Goal: Transaction & Acquisition: Book appointment/travel/reservation

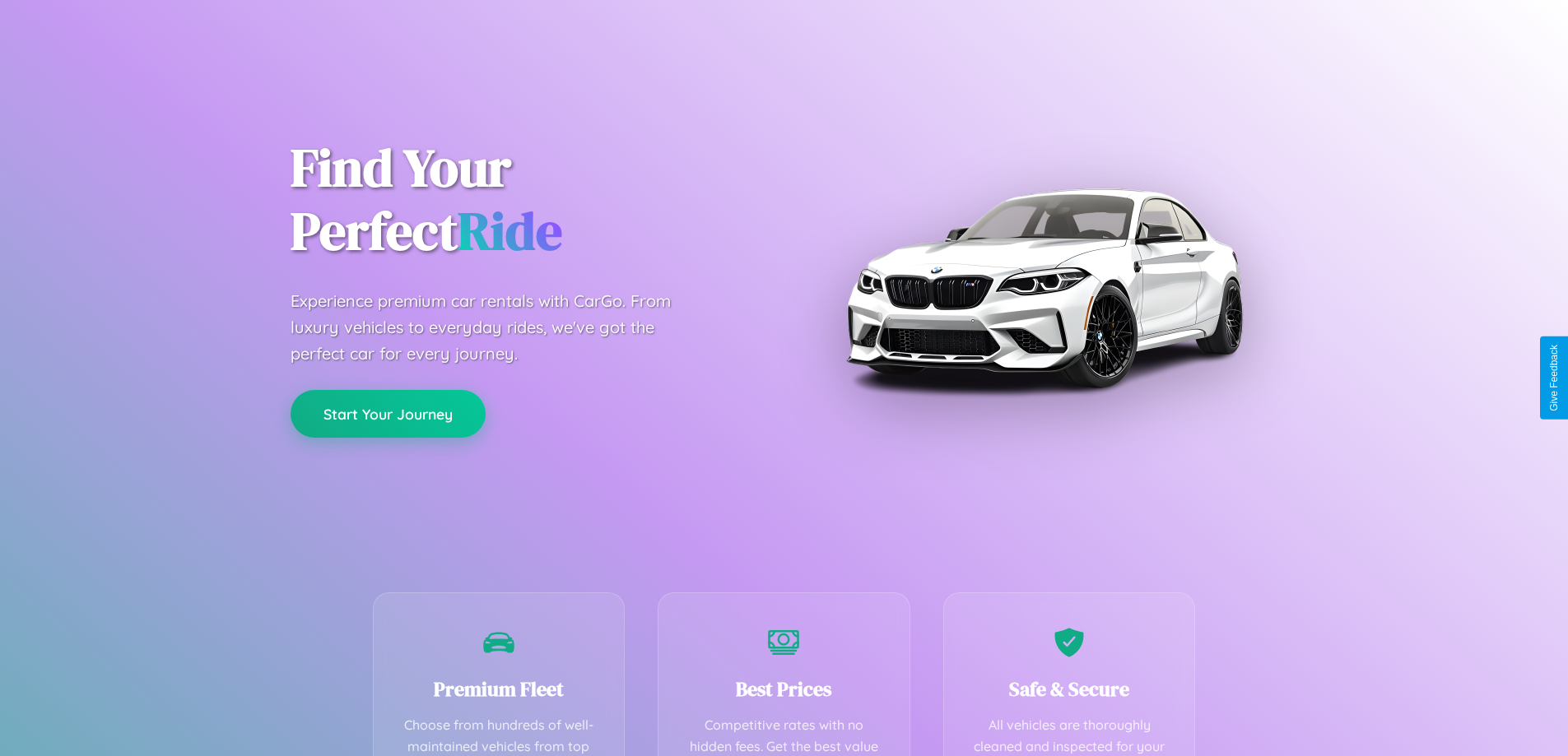
click at [387, 414] on button "Start Your Journey" at bounding box center [388, 414] width 196 height 47
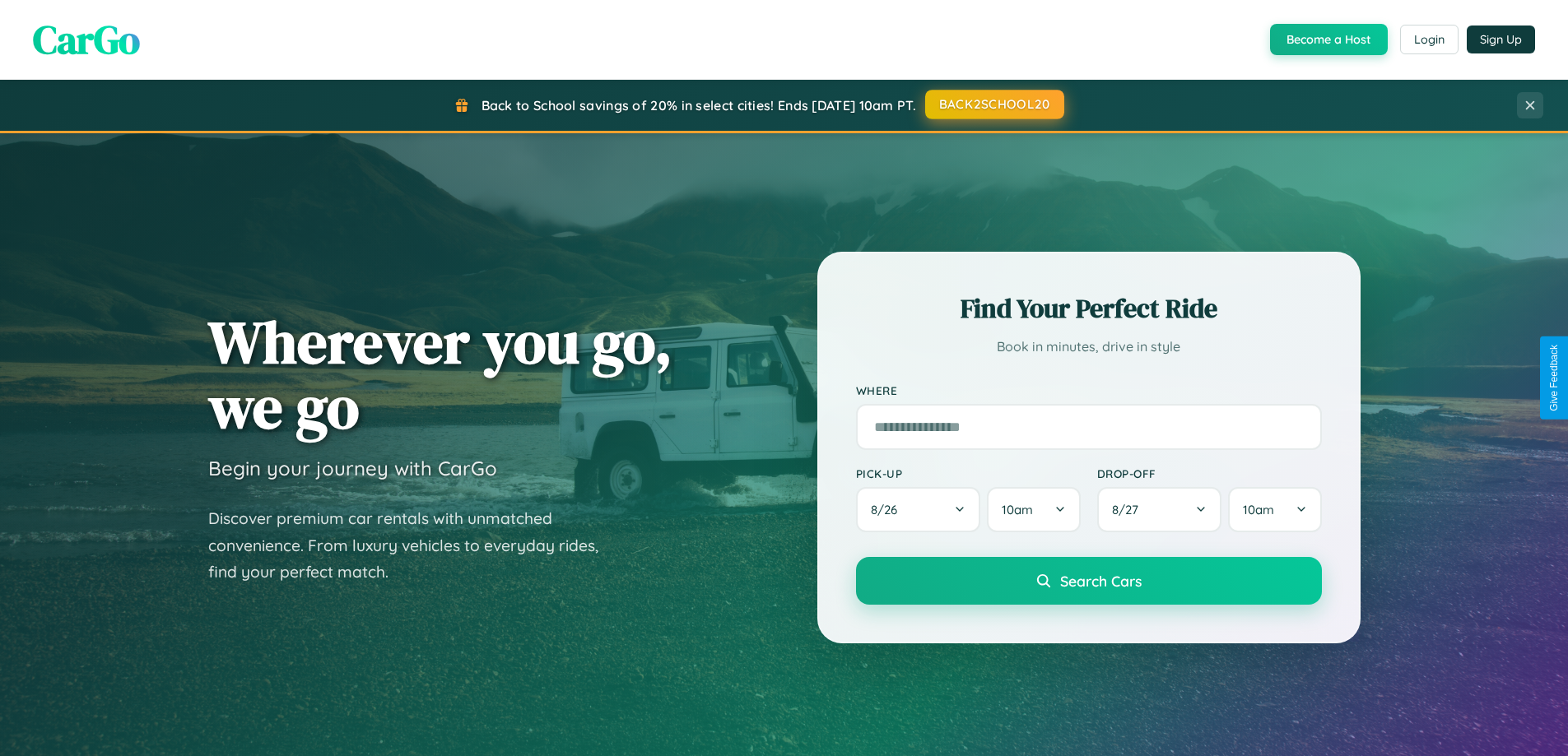
click at [994, 104] on button "BACK2SCHOOL20" at bounding box center [995, 104] width 140 height 29
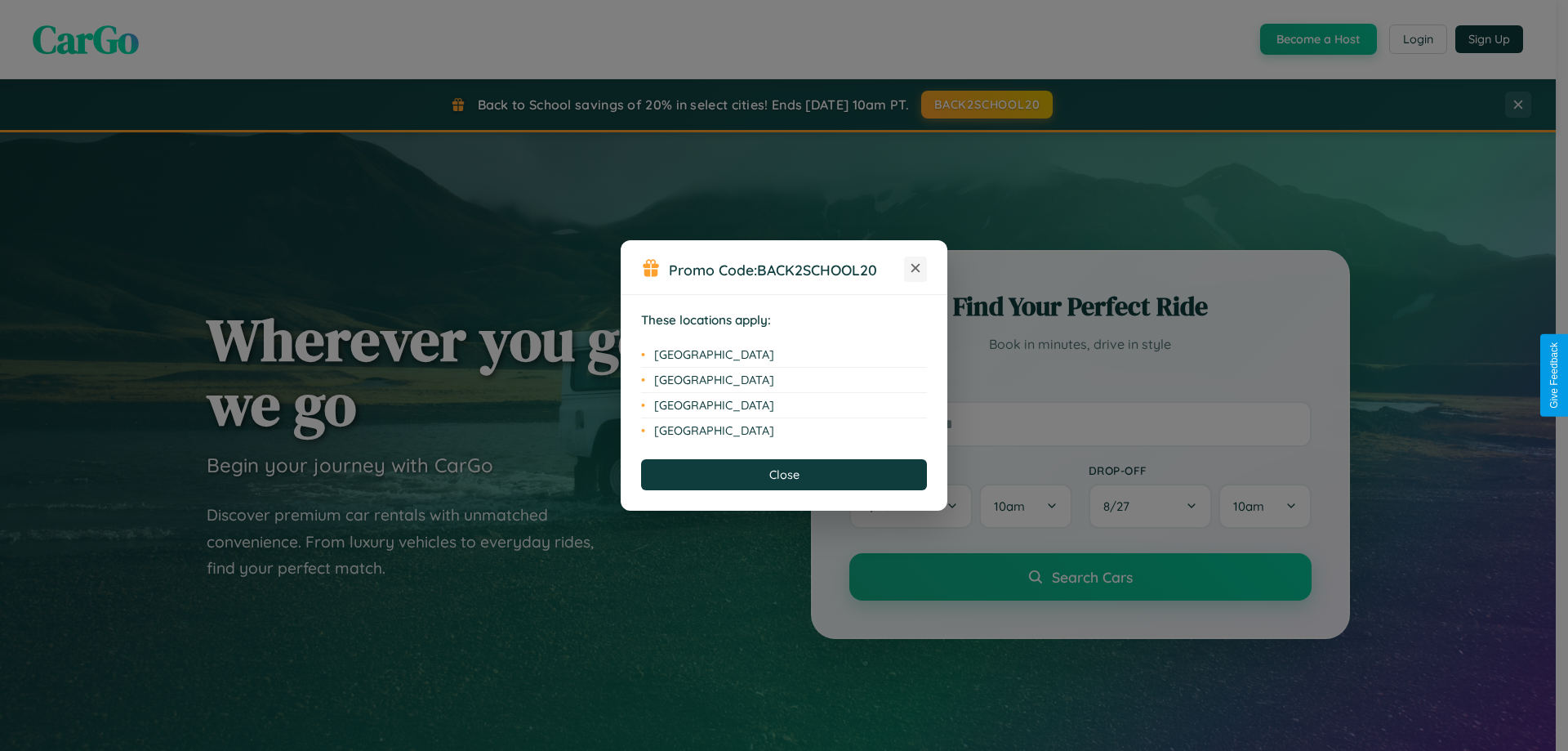
click at [915, 269] on icon at bounding box center [916, 269] width 9 height 9
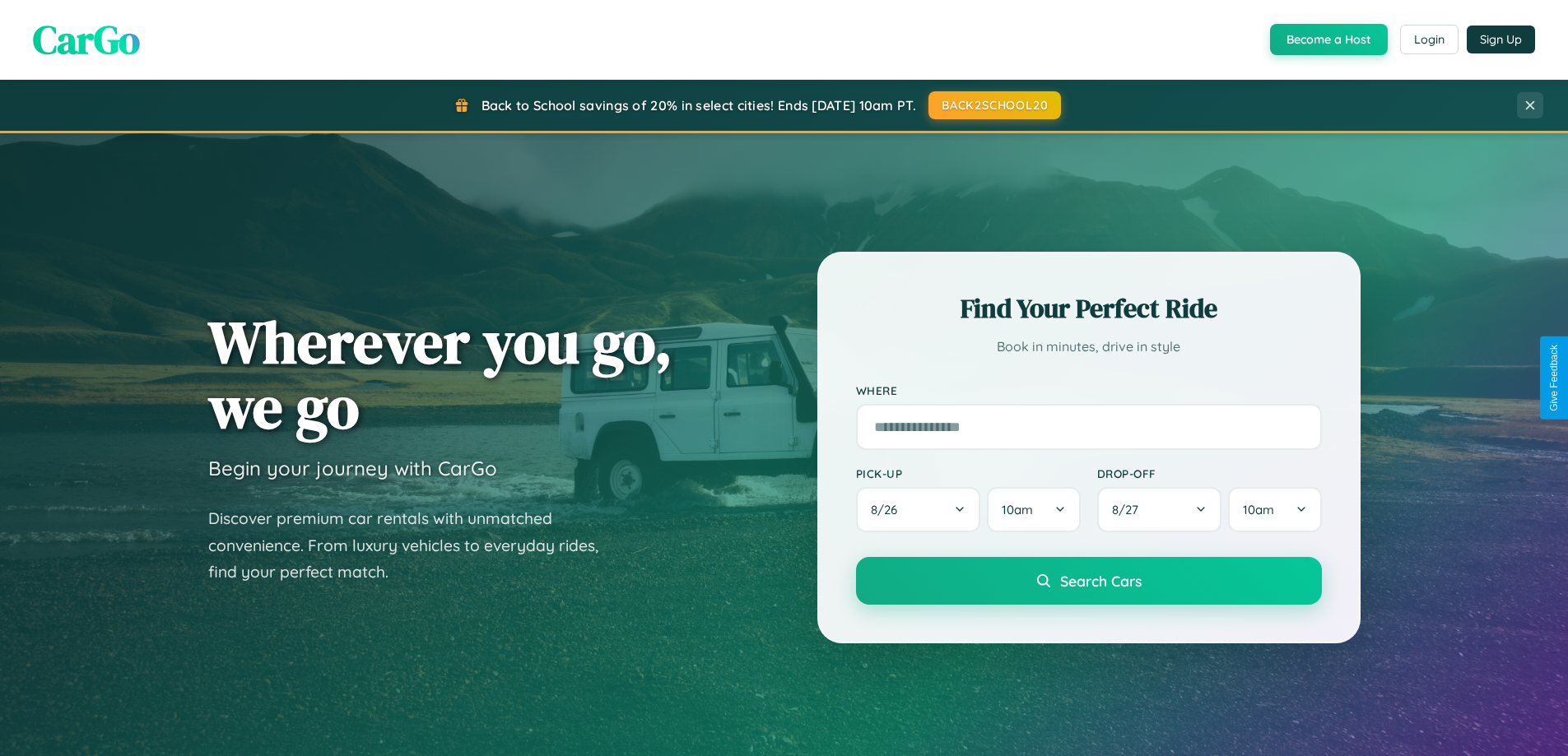
scroll to position [48, 0]
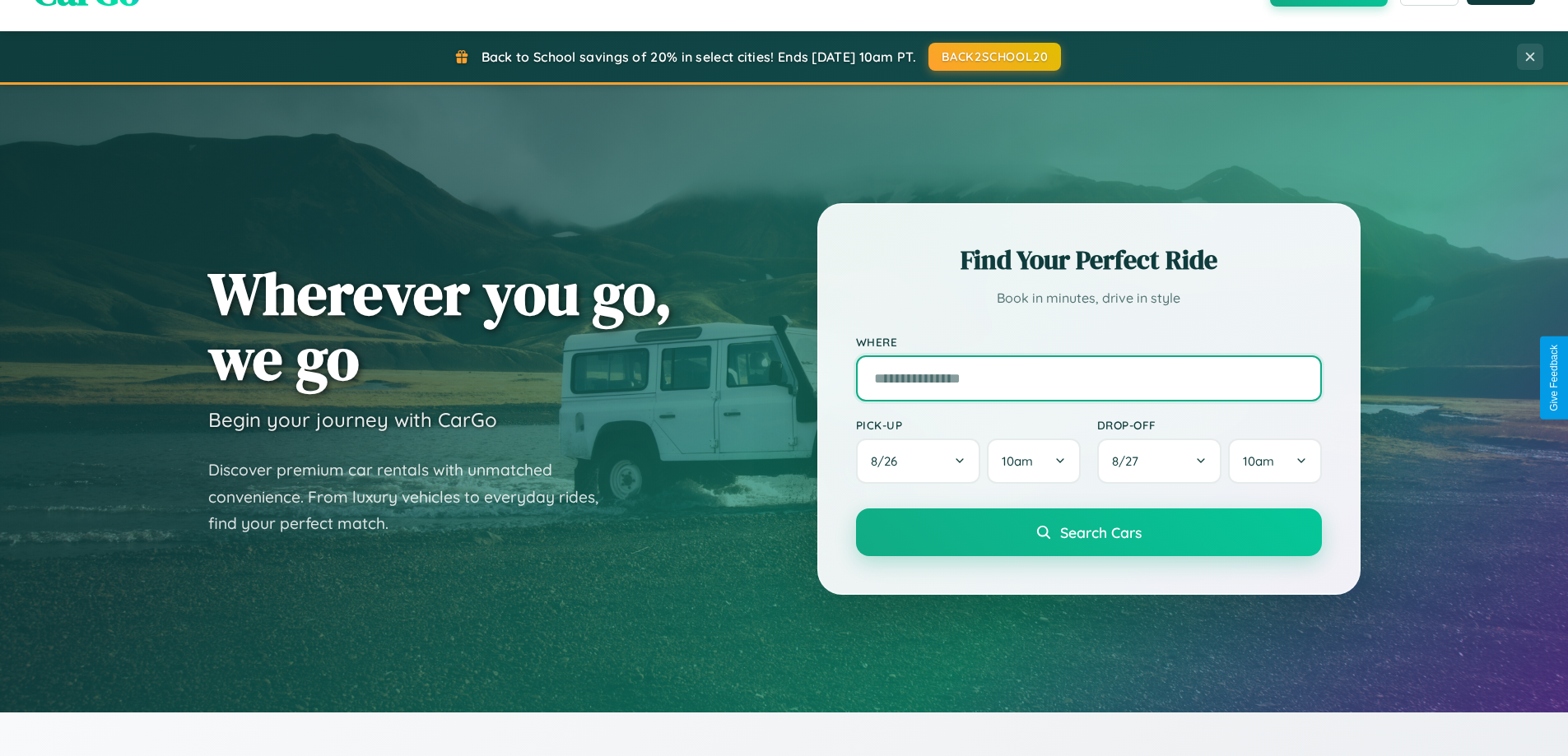
click at [1089, 378] on input "text" at bounding box center [1089, 378] width 466 height 46
type input "******"
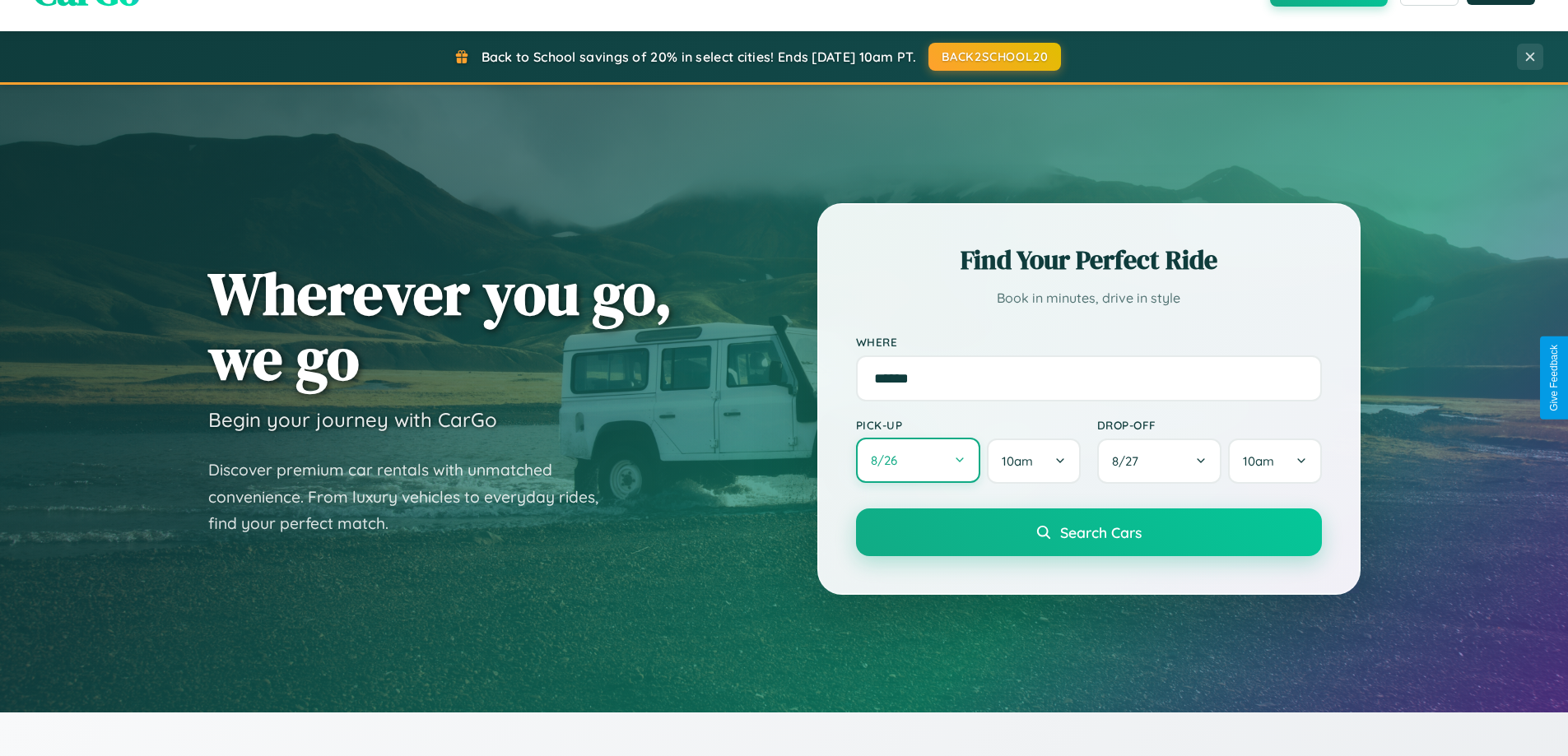
click at [918, 461] on button "8 / 26" at bounding box center [919, 460] width 125 height 46
select select "*"
select select "****"
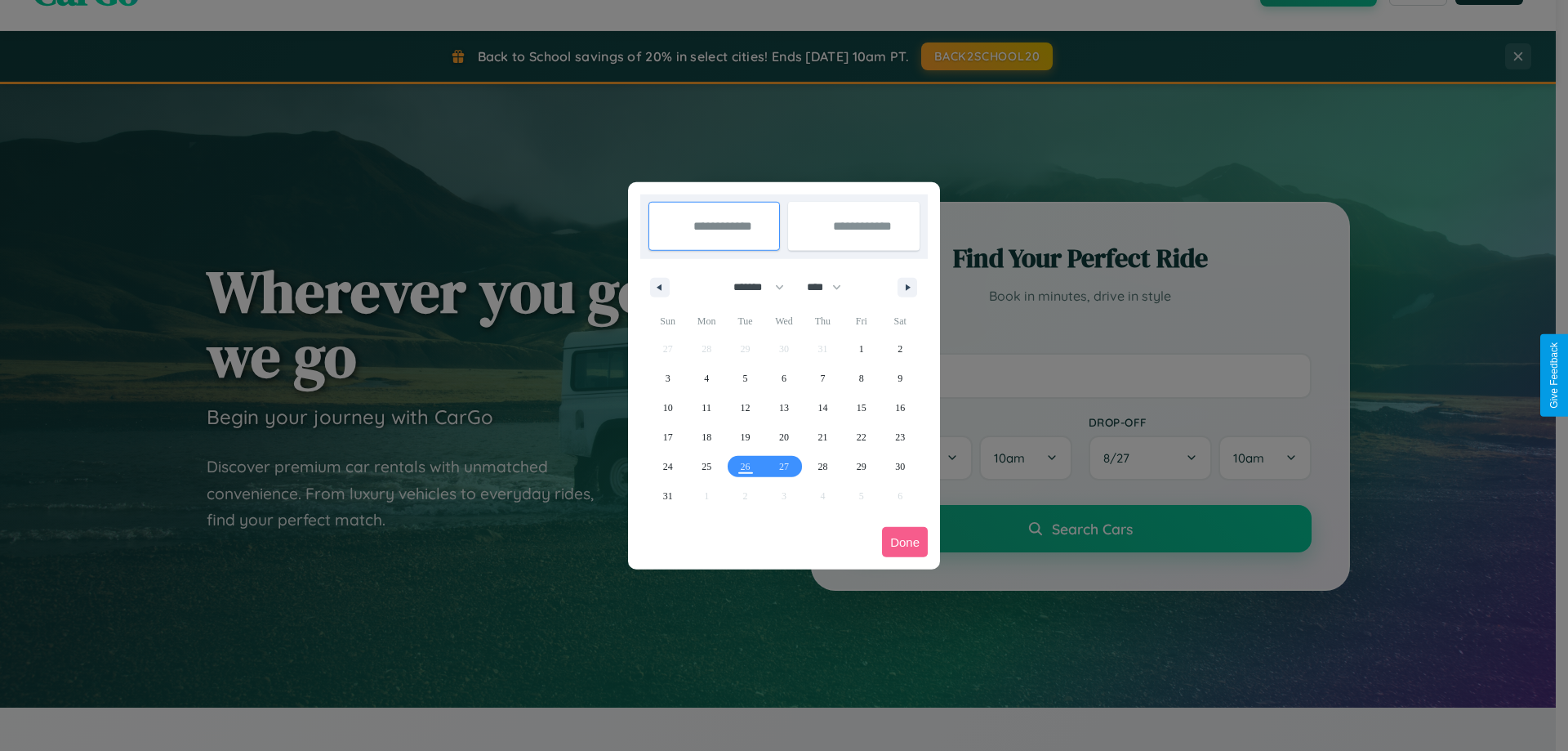
drag, startPoint x: 752, startPoint y: 286, endPoint x: 784, endPoint y: 328, distance: 52.8
click at [752, 286] on select "******* ******** ***** ***** *** **** **** ****** ********* ******* ******** **…" at bounding box center [756, 287] width 70 height 27
select select "*"
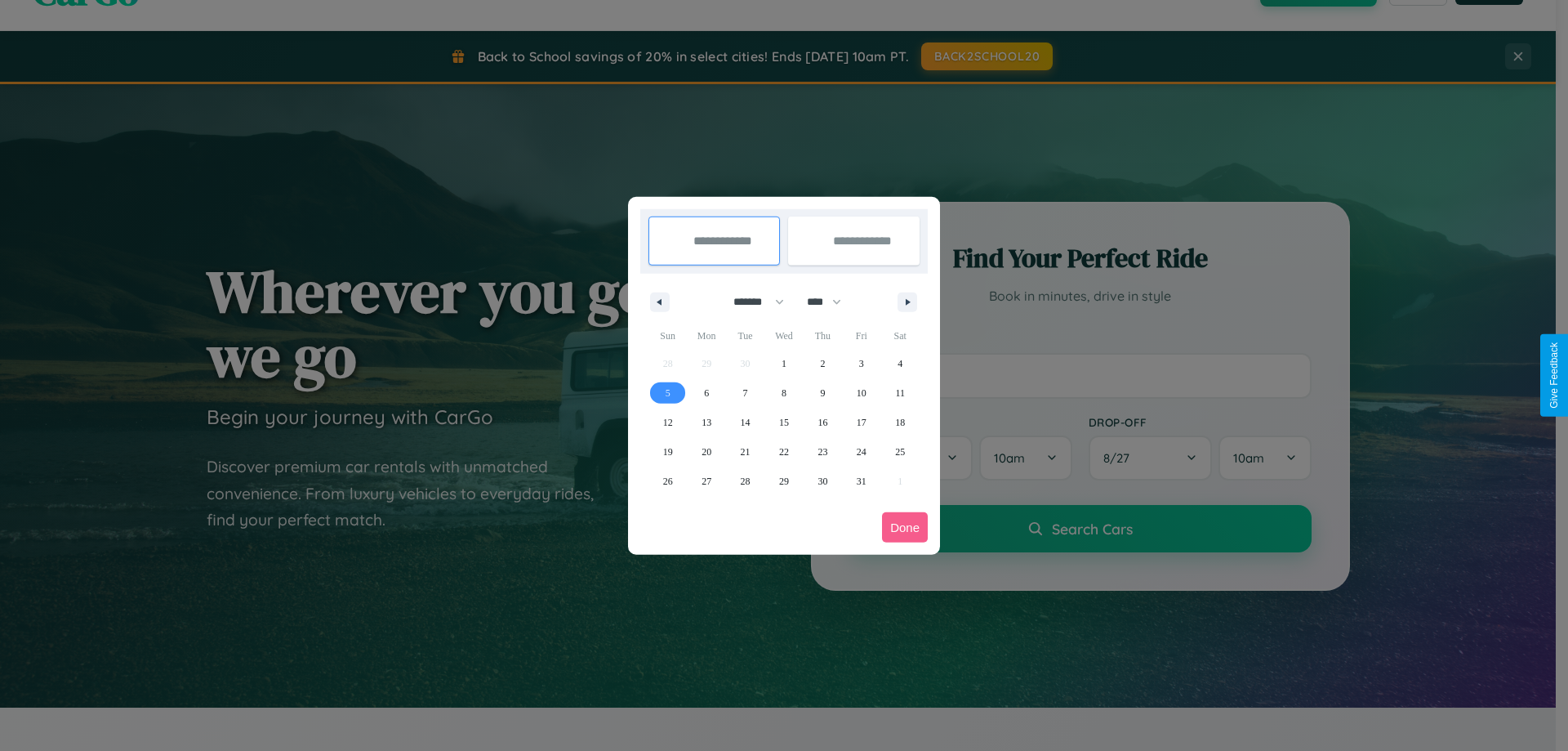
click at [668, 392] on span "5" at bounding box center [668, 393] width 5 height 29
type input "**********"
click at [822, 392] on span "9" at bounding box center [822, 393] width 5 height 29
type input "**********"
click at [905, 527] on button "Done" at bounding box center [905, 528] width 46 height 30
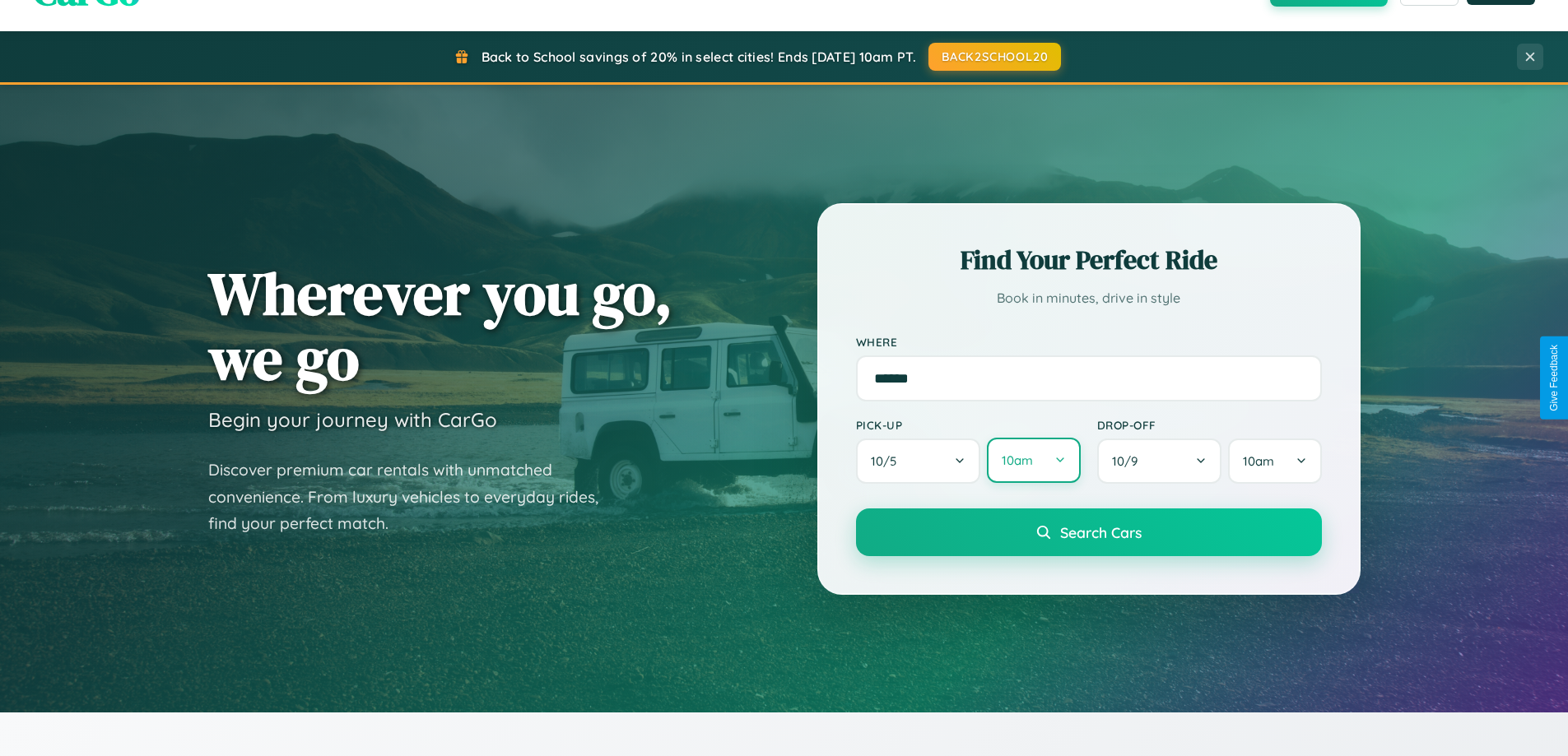
click at [1033, 461] on button "10am" at bounding box center [1034, 460] width 93 height 46
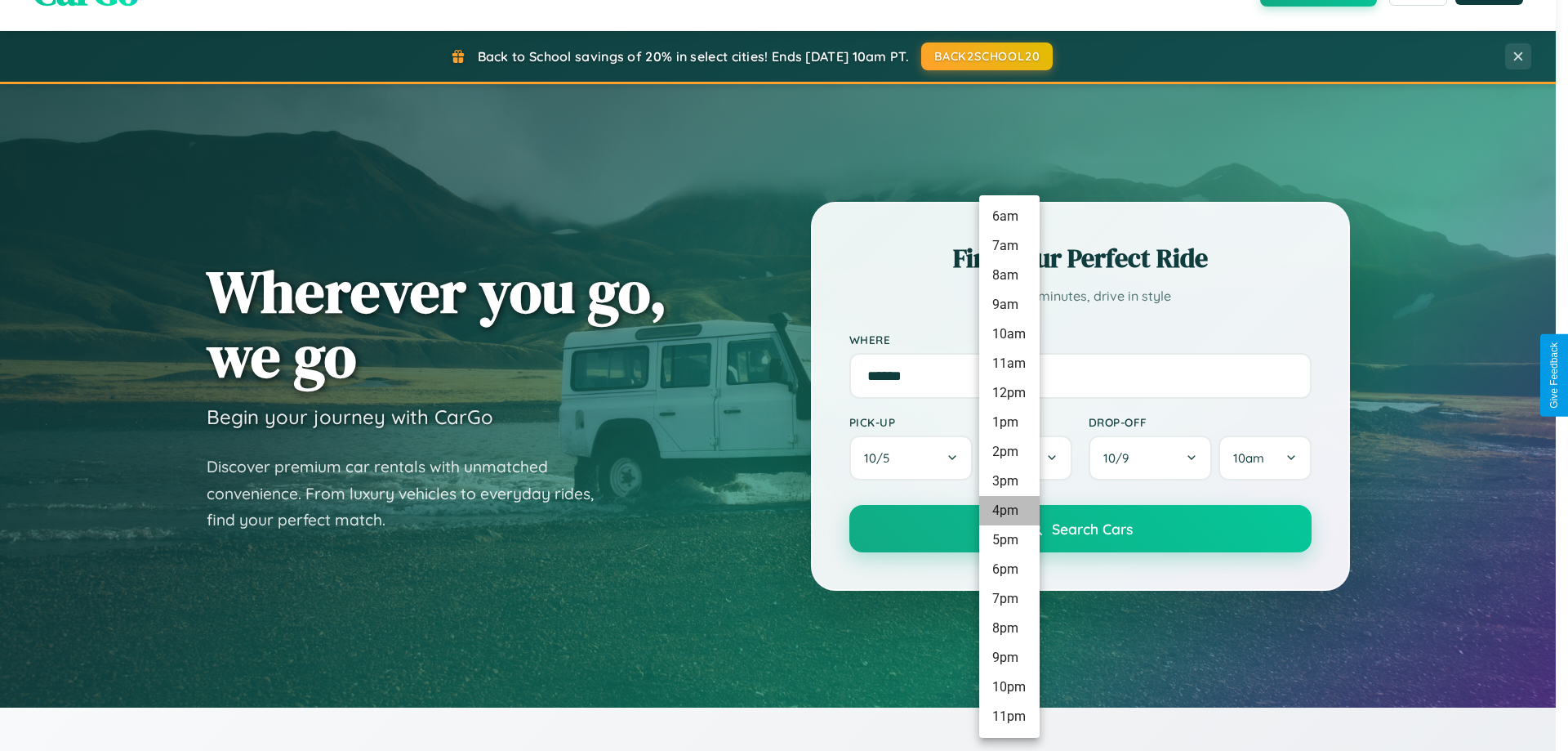
click at [1009, 511] on li "4pm" at bounding box center [1010, 510] width 60 height 29
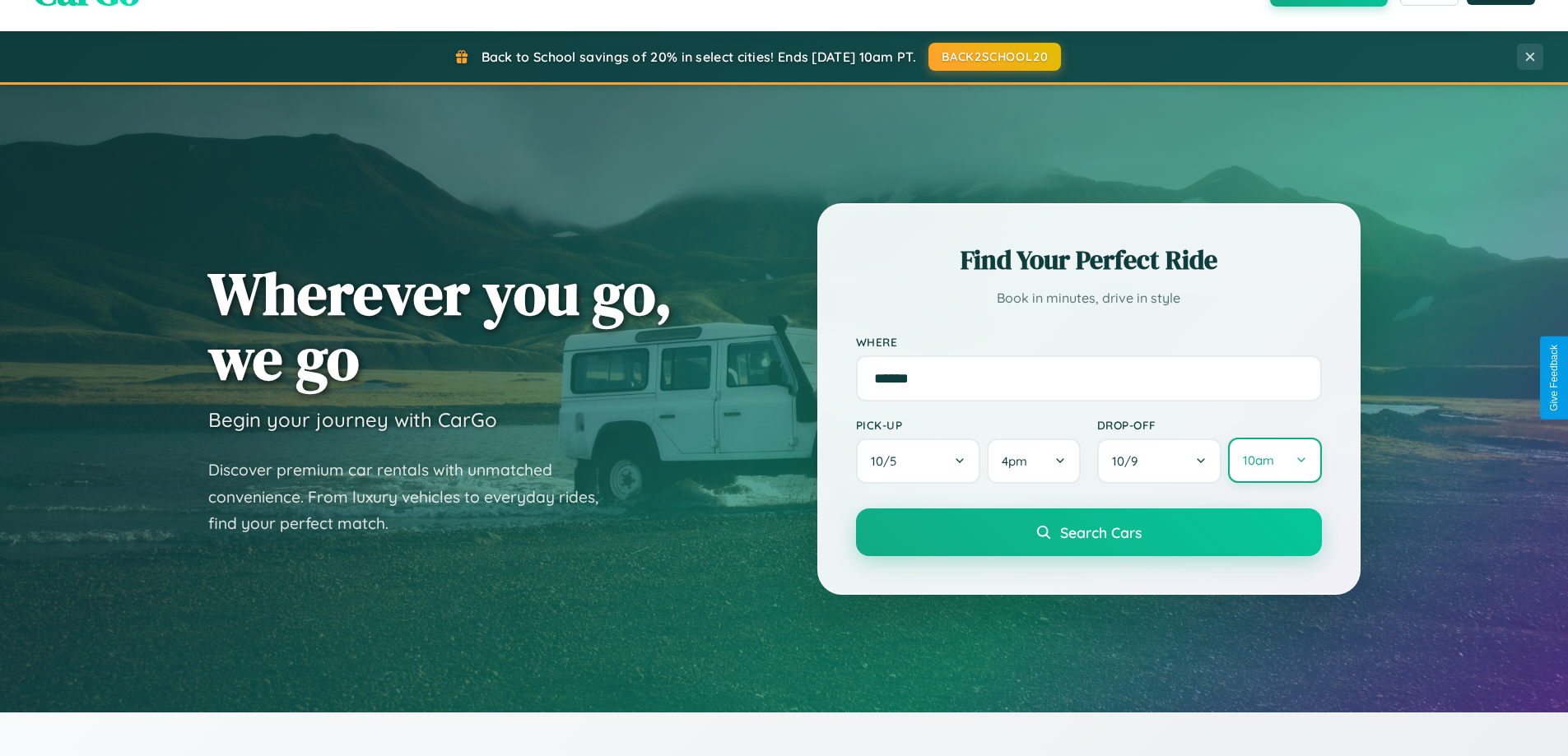
click at [1275, 461] on button "10am" at bounding box center [1275, 460] width 93 height 46
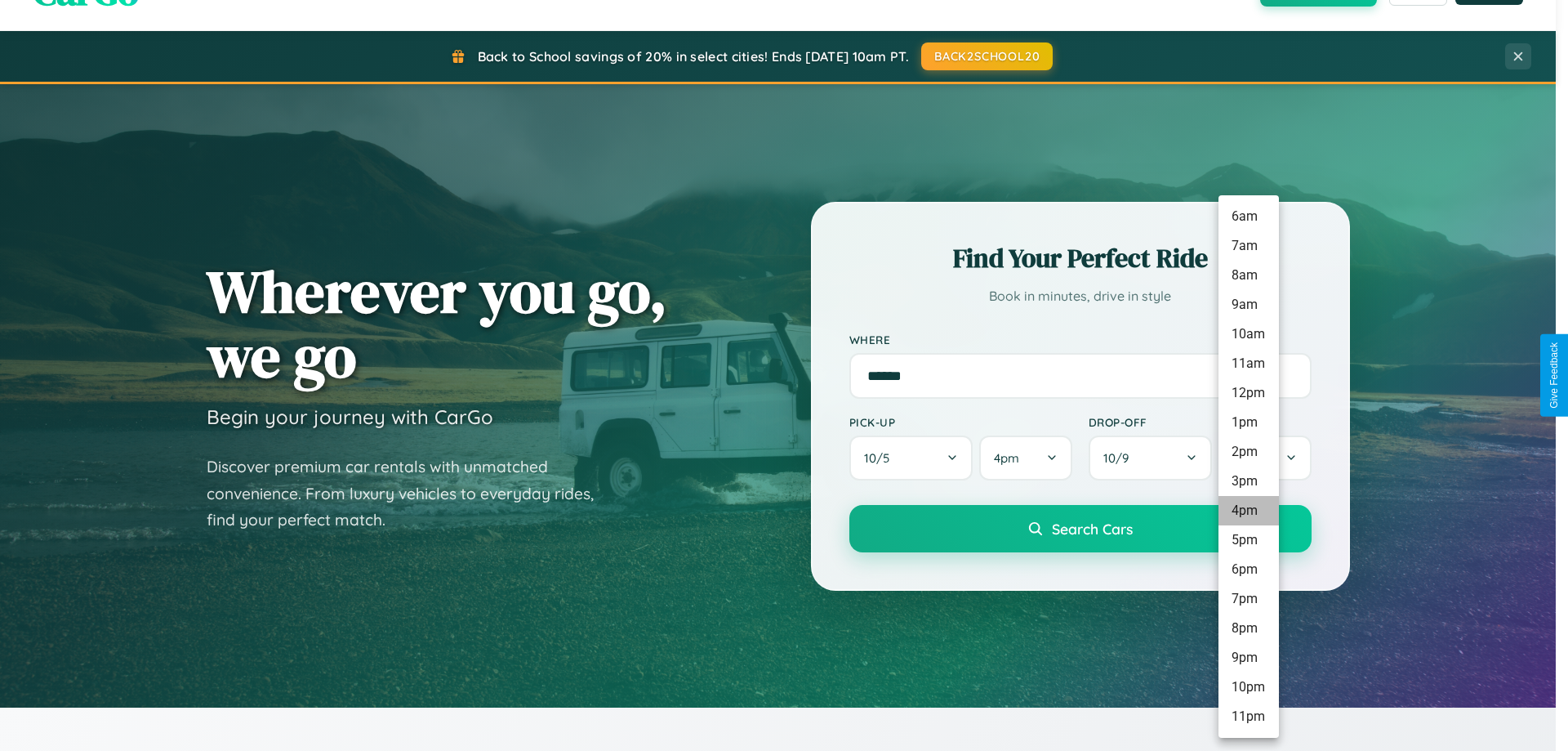
click at [1248, 511] on li "4pm" at bounding box center [1249, 510] width 60 height 29
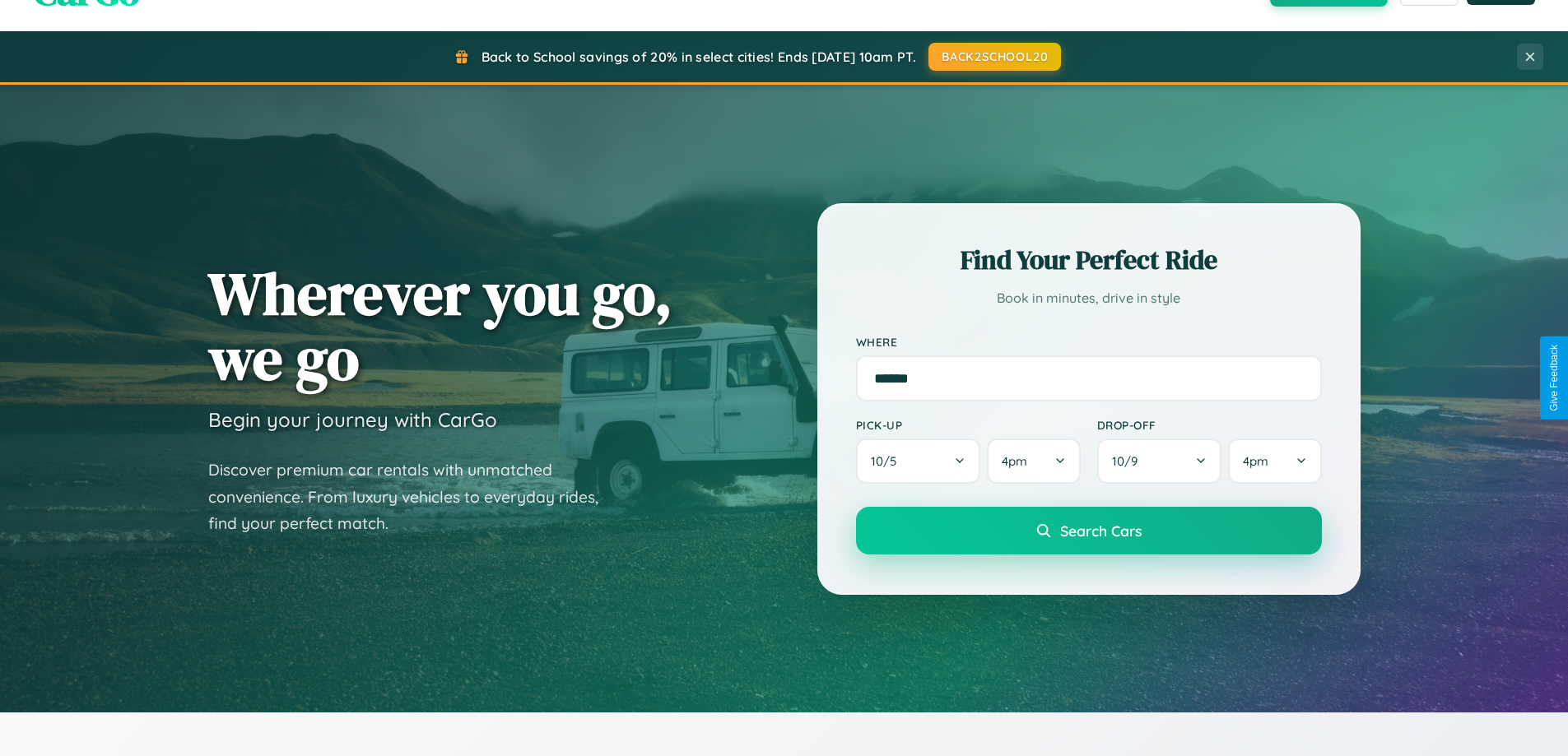
click at [1089, 530] on span "Search Cars" at bounding box center [1101, 530] width 82 height 18
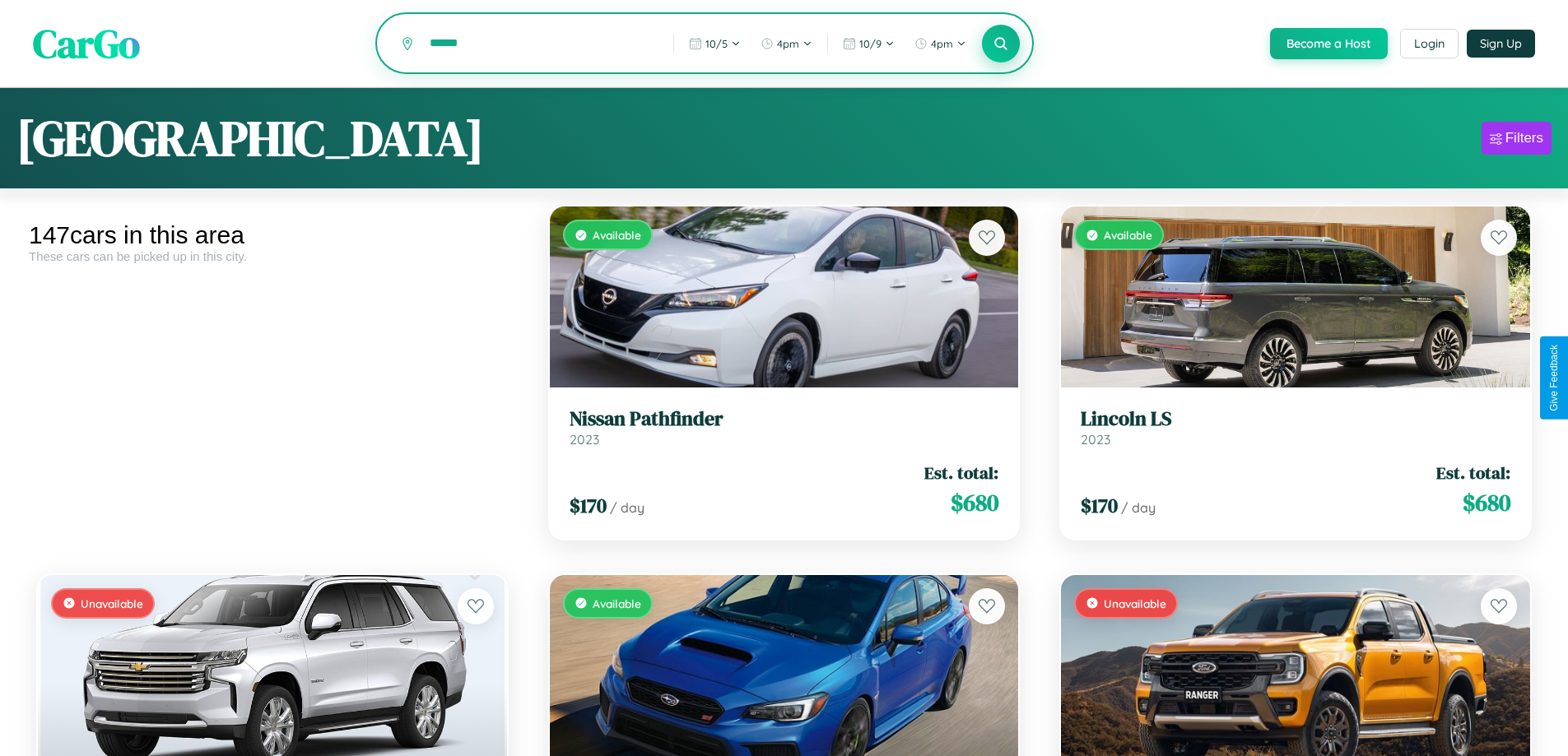
type input "******"
click at [1000, 45] on icon at bounding box center [1001, 43] width 15 height 15
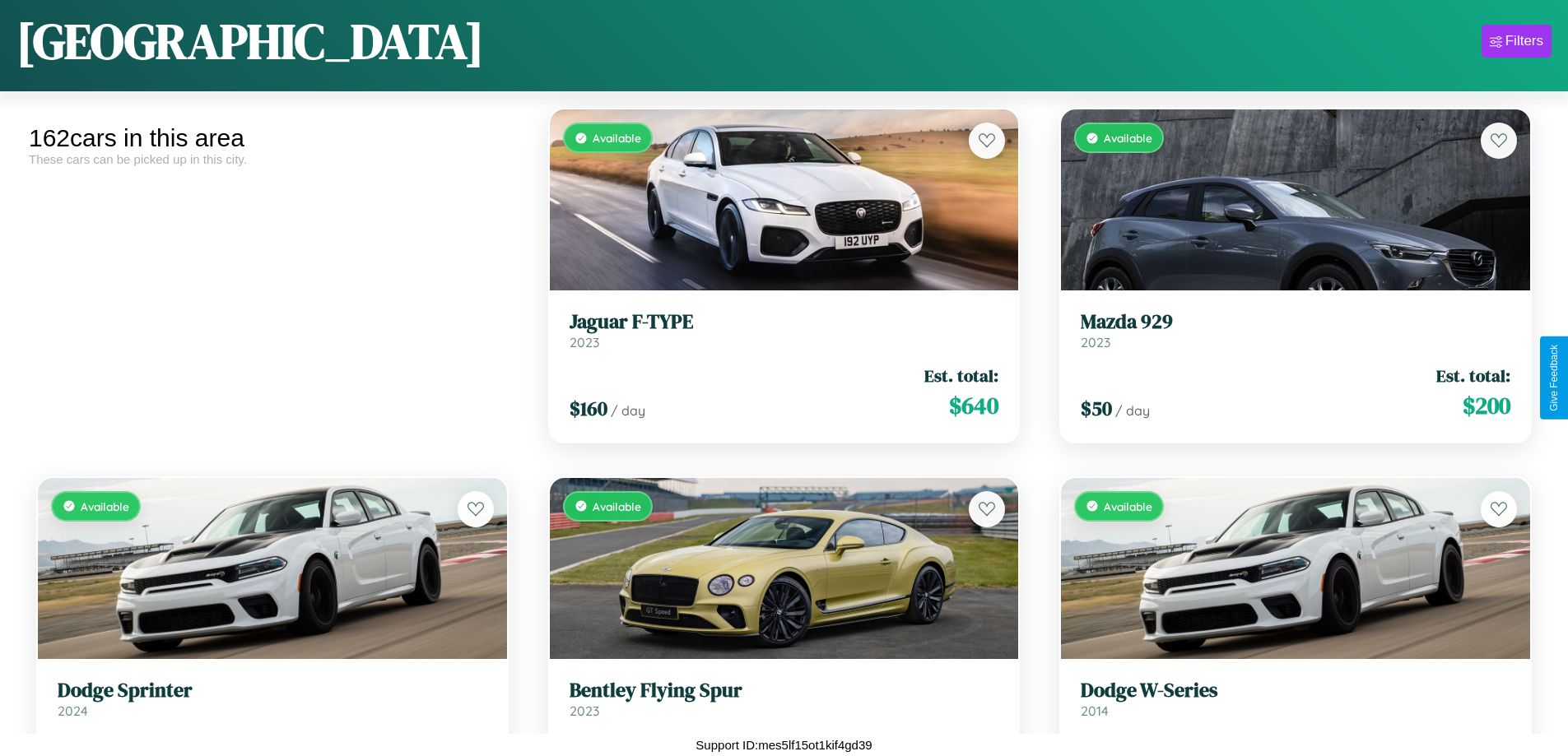
scroll to position [1705, 0]
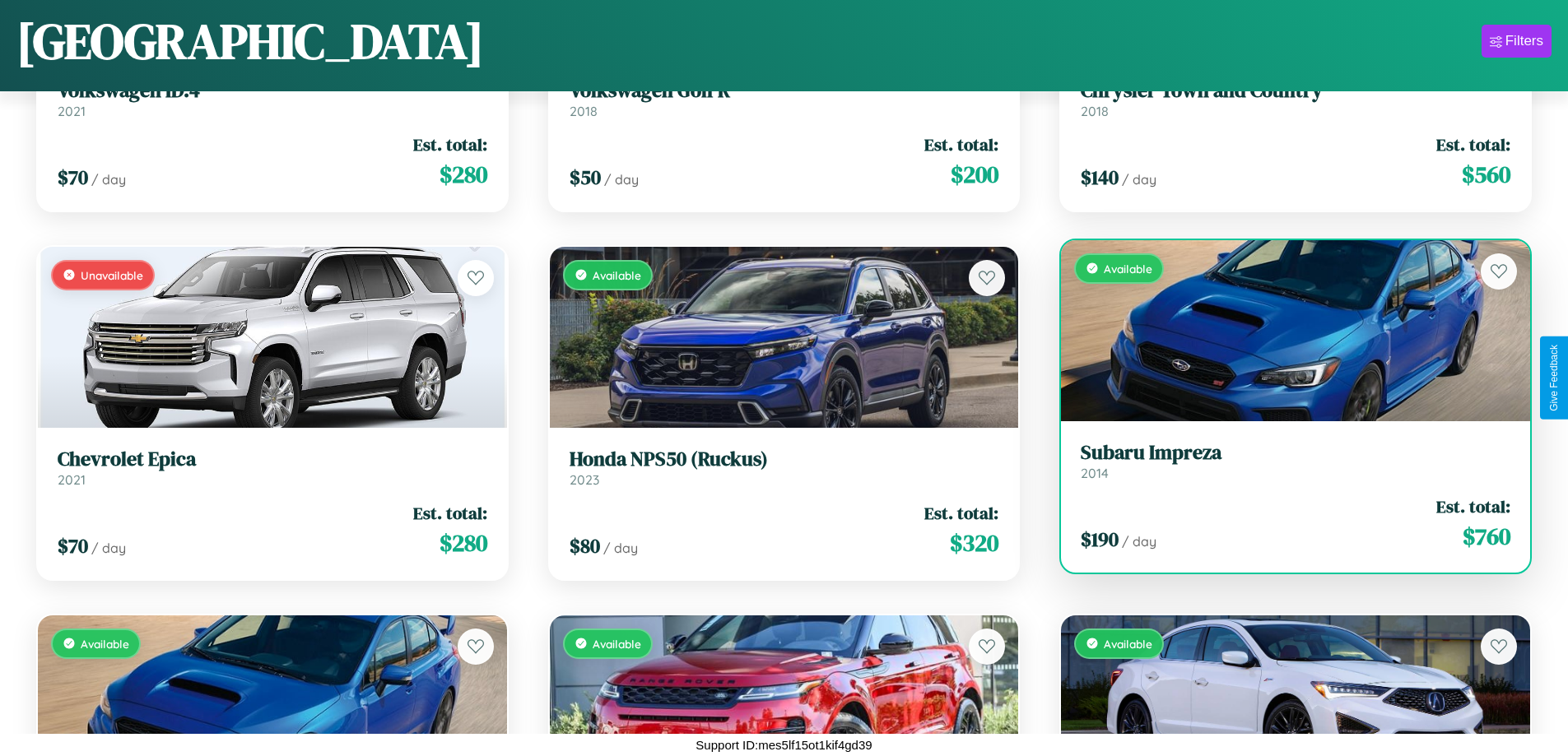
click at [1285, 524] on div "$ 190 / day Est. total: $ 760" at bounding box center [1296, 524] width 430 height 59
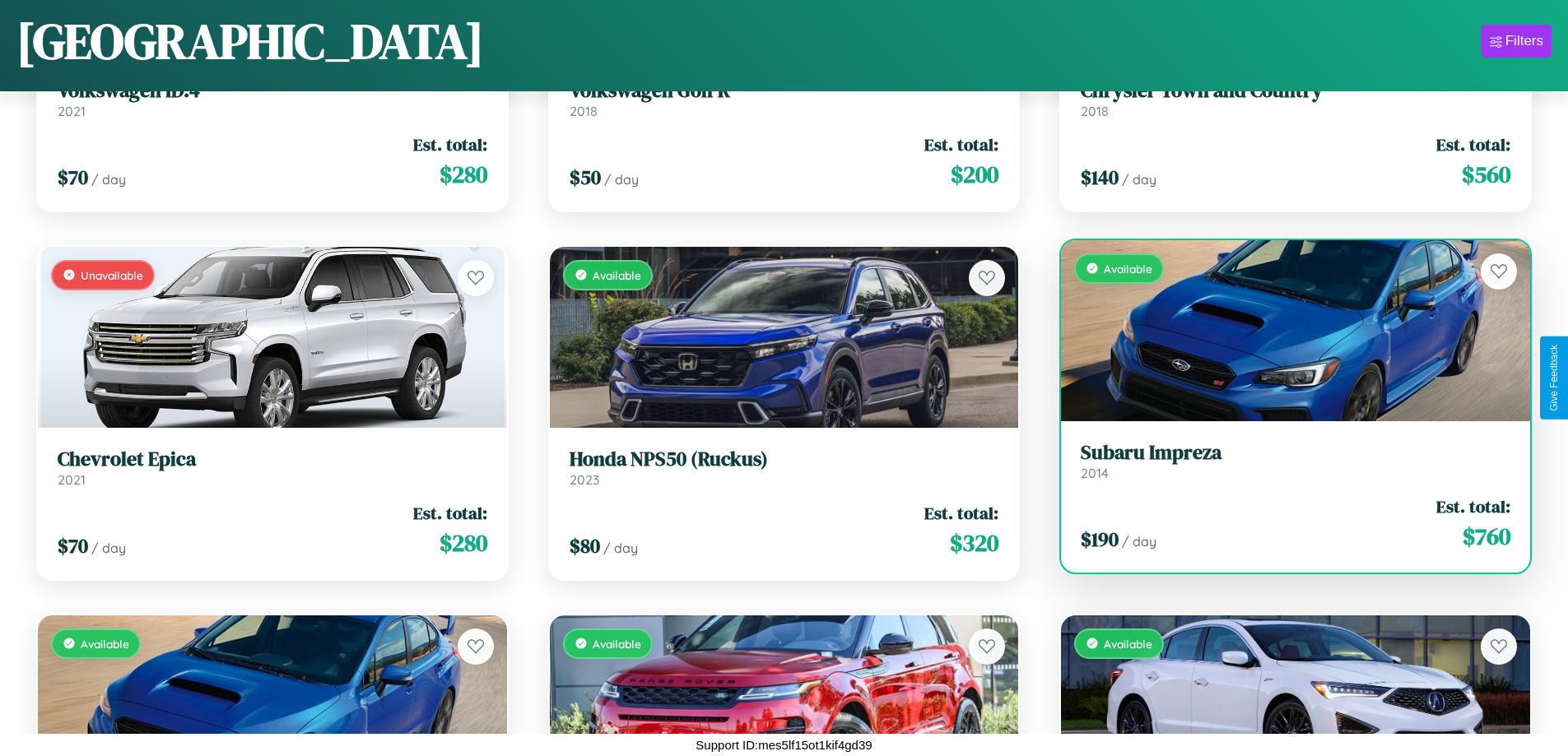
click at [1285, 524] on div "$ 190 / day Est. total: $ 760" at bounding box center [1296, 524] width 430 height 59
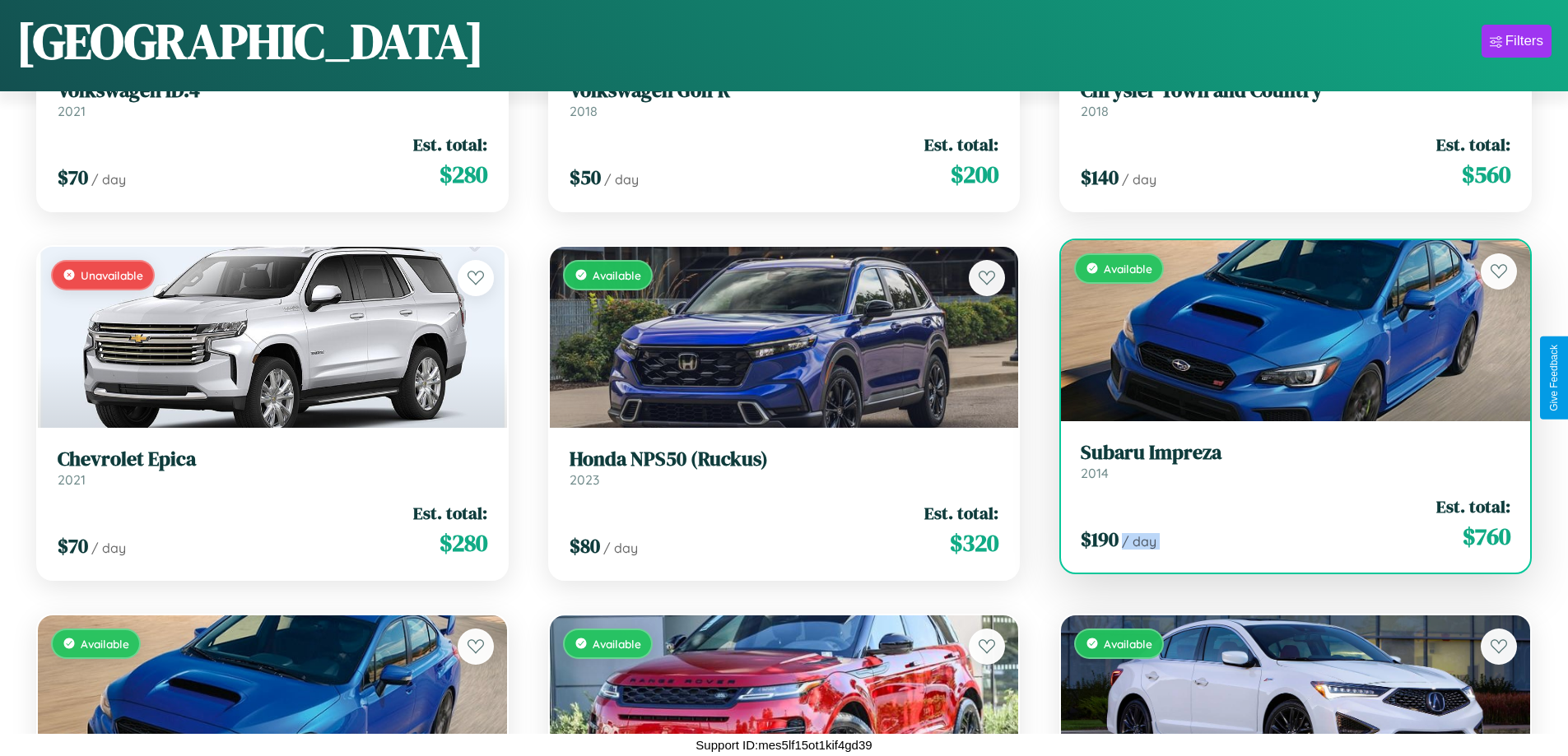
click at [1285, 524] on div "$ 190 / day Est. total: $ 760" at bounding box center [1296, 524] width 430 height 59
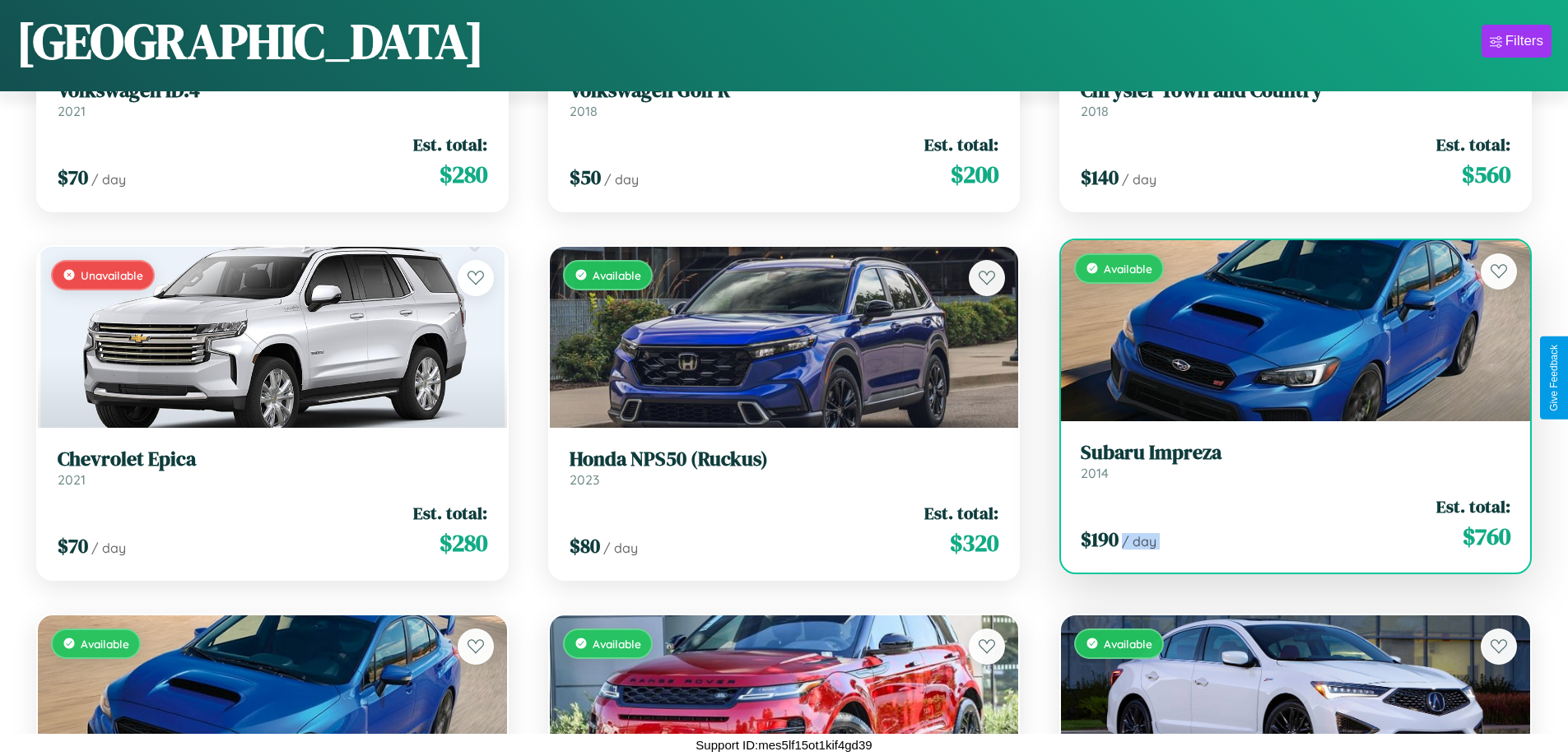
click at [1285, 524] on div "$ 190 / day Est. total: $ 760" at bounding box center [1296, 524] width 430 height 59
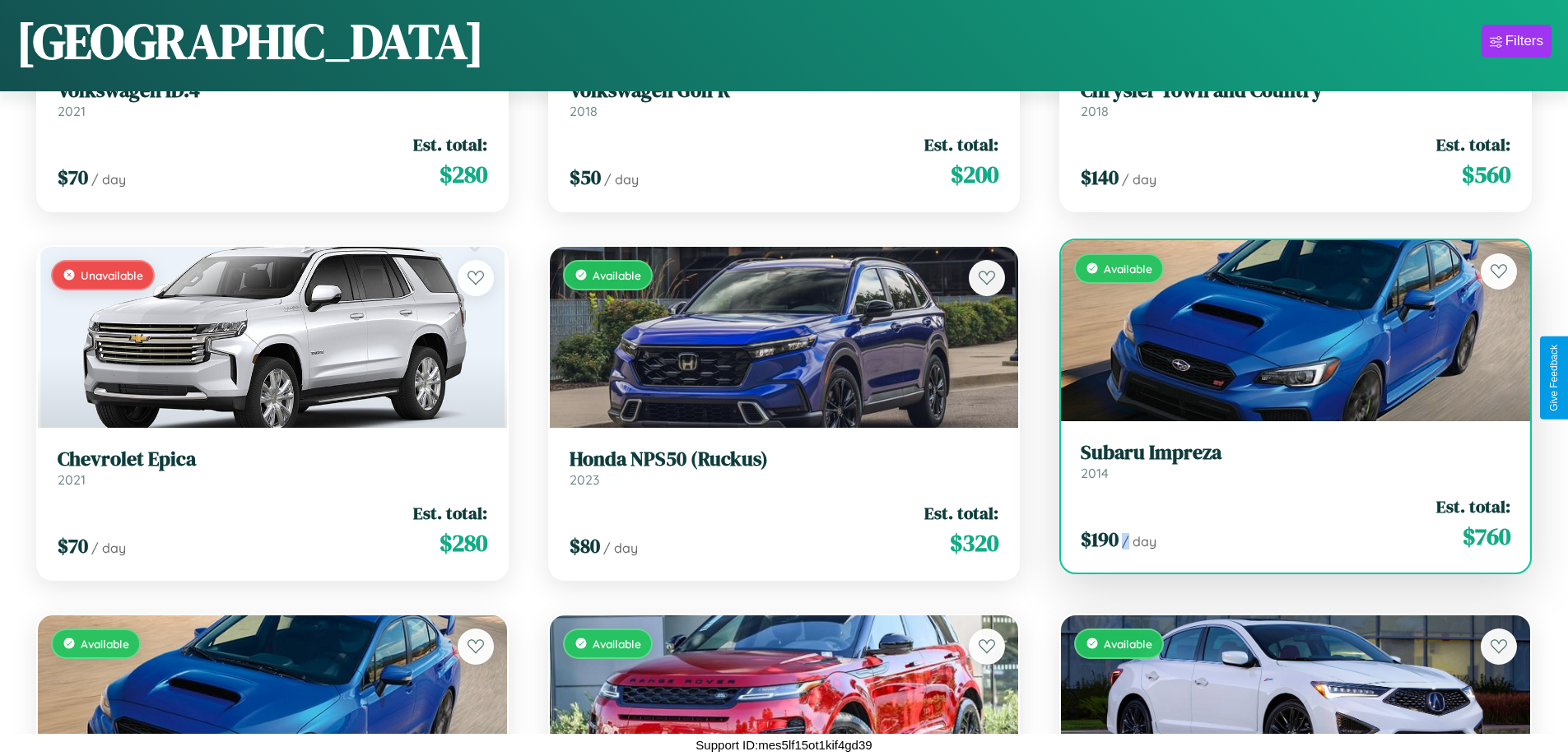
click at [1285, 524] on div "$ 190 / day Est. total: $ 760" at bounding box center [1296, 524] width 430 height 59
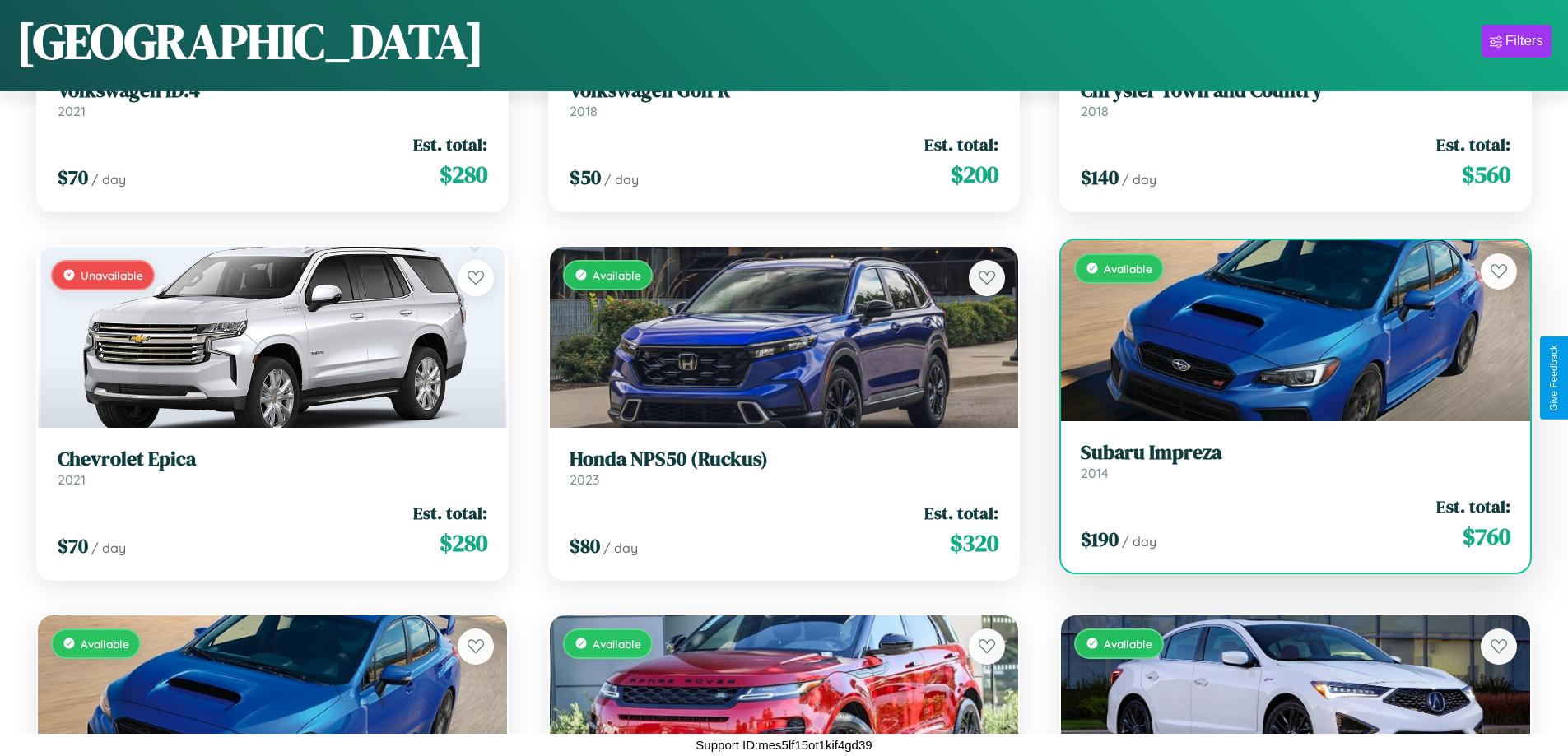
click at [1285, 461] on h3 "Subaru Impreza" at bounding box center [1296, 452] width 430 height 24
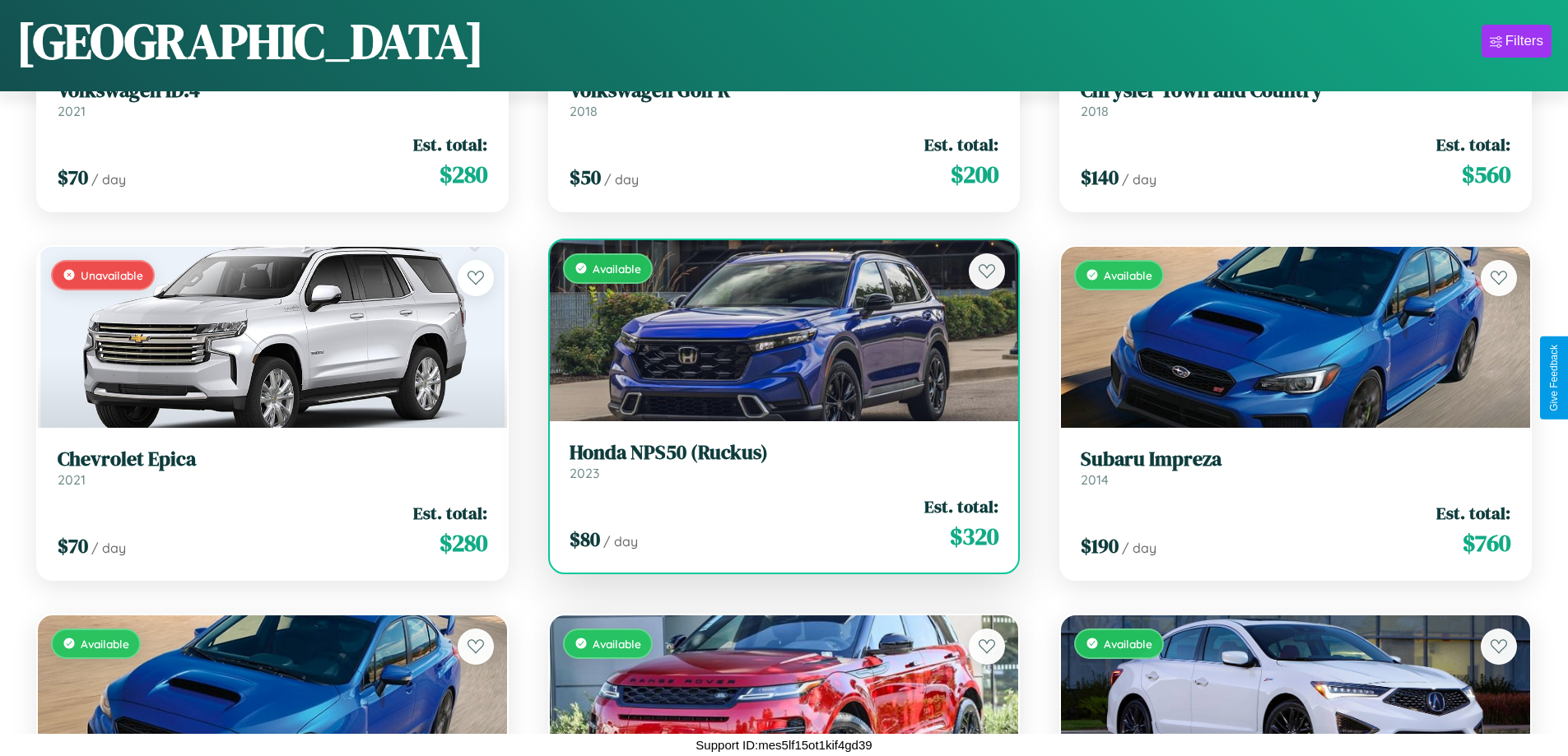
scroll to position [19020, 0]
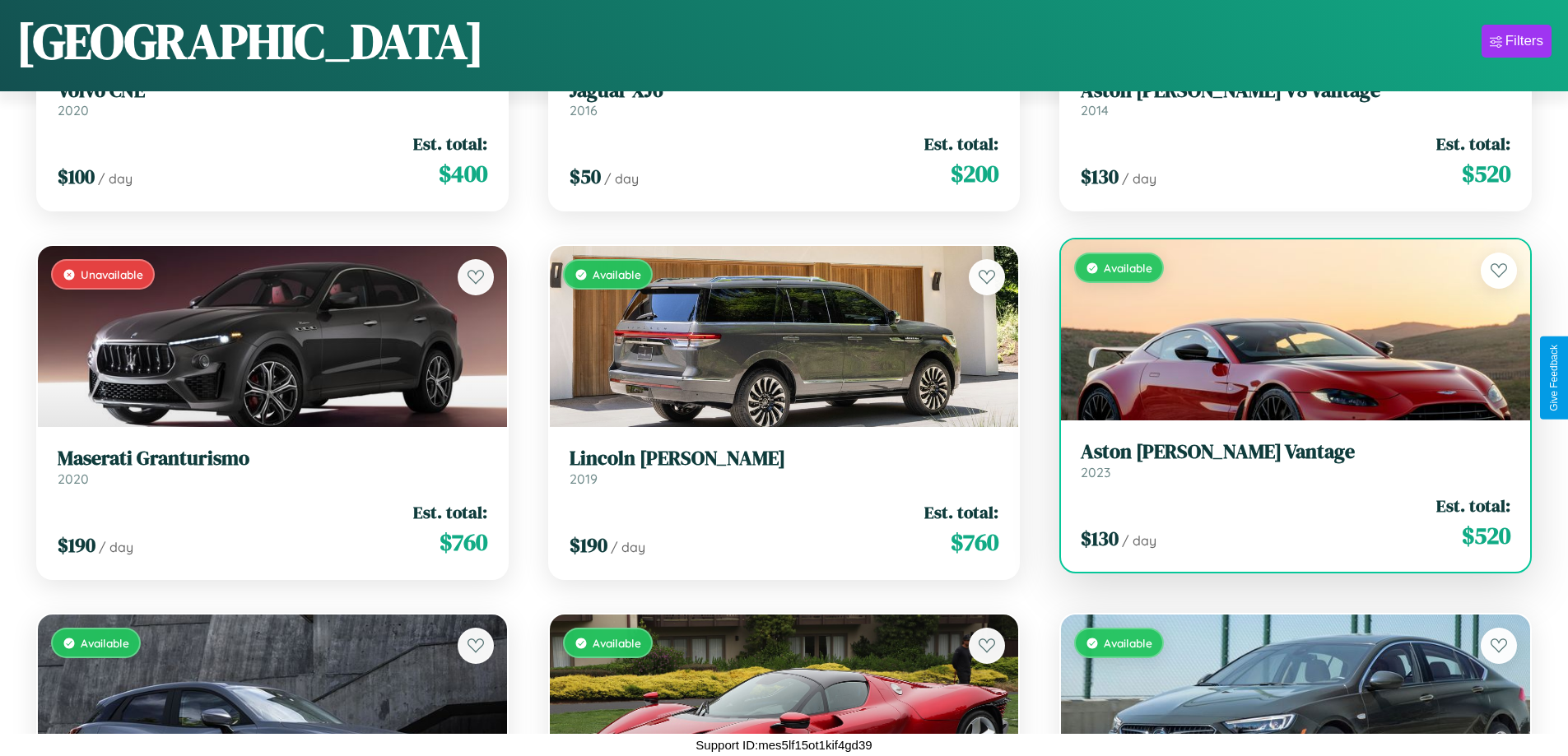
click at [1285, 331] on div "Available" at bounding box center [1296, 329] width 469 height 181
click at [1285, 330] on div "Available" at bounding box center [1296, 329] width 469 height 181
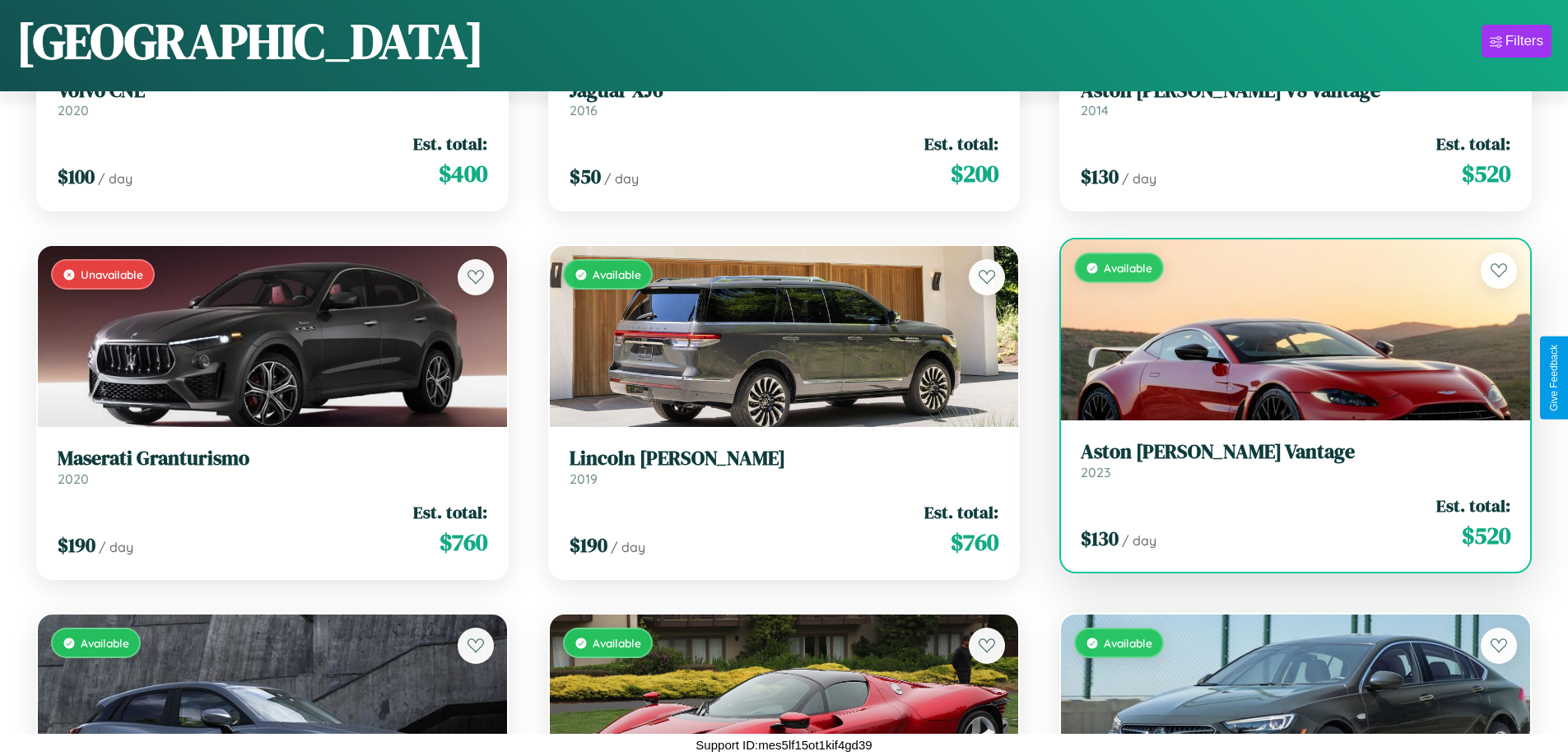
click at [1285, 330] on div "Available" at bounding box center [1296, 329] width 469 height 181
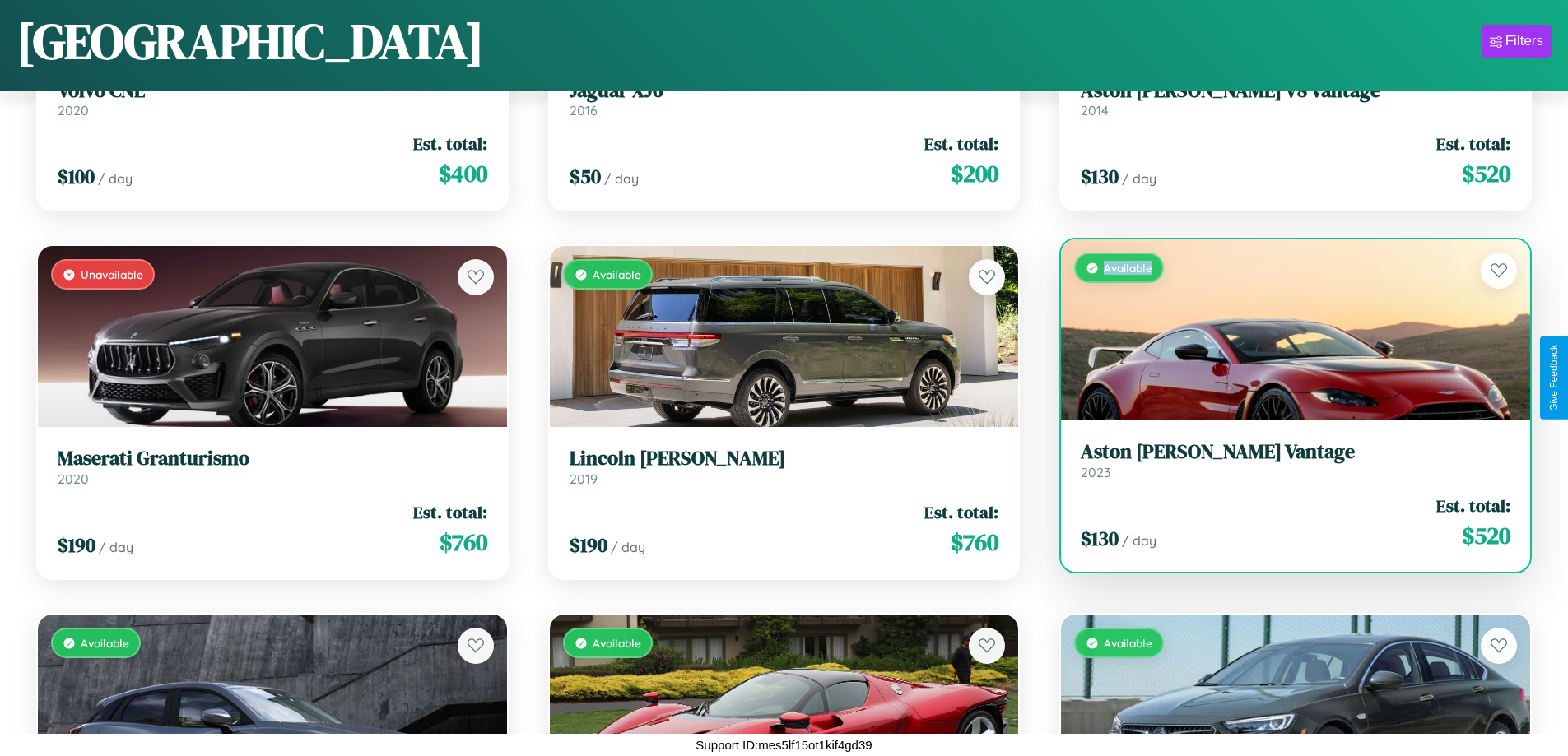
click at [1285, 330] on div "Available" at bounding box center [1296, 329] width 469 height 181
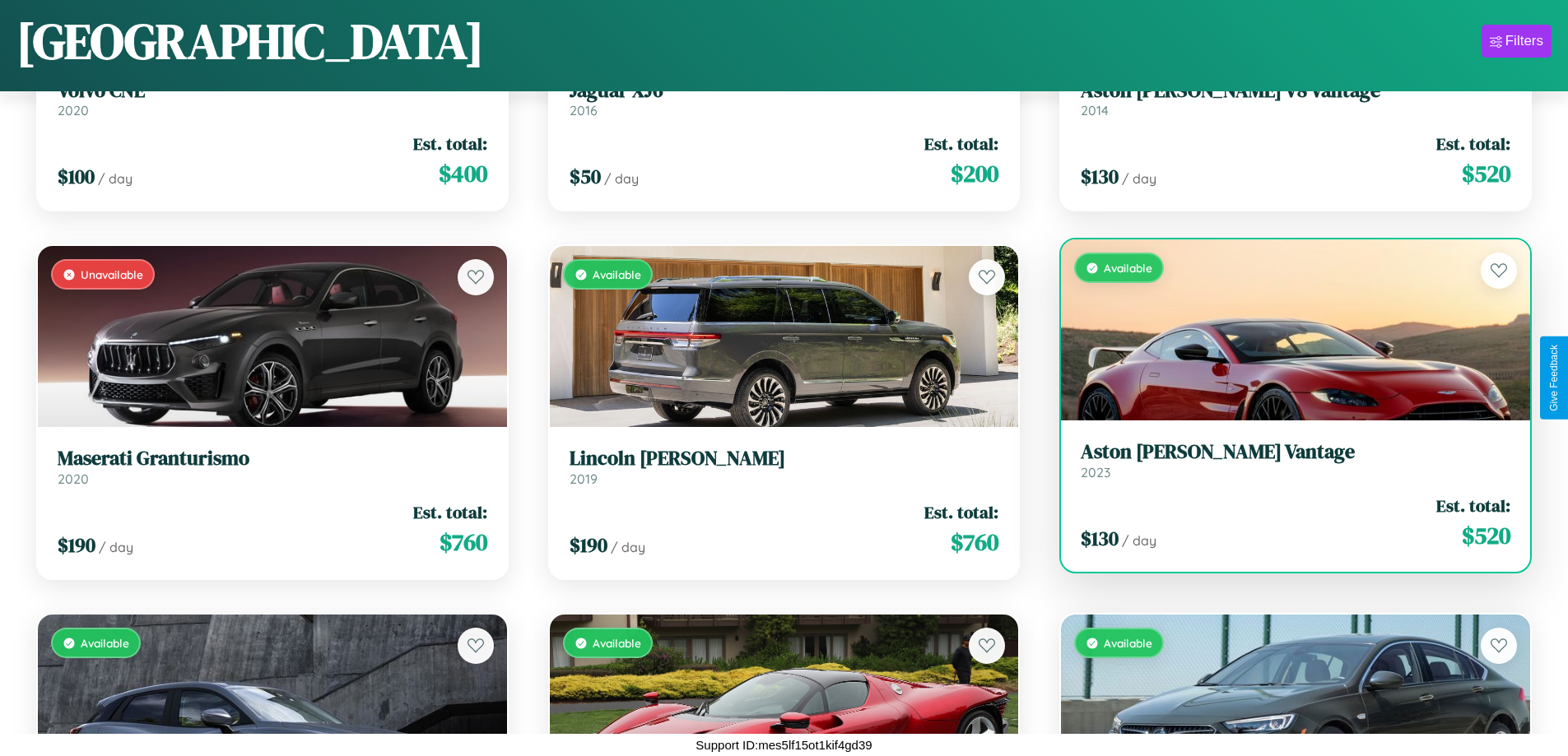
click at [1285, 330] on div "Available" at bounding box center [1296, 329] width 469 height 181
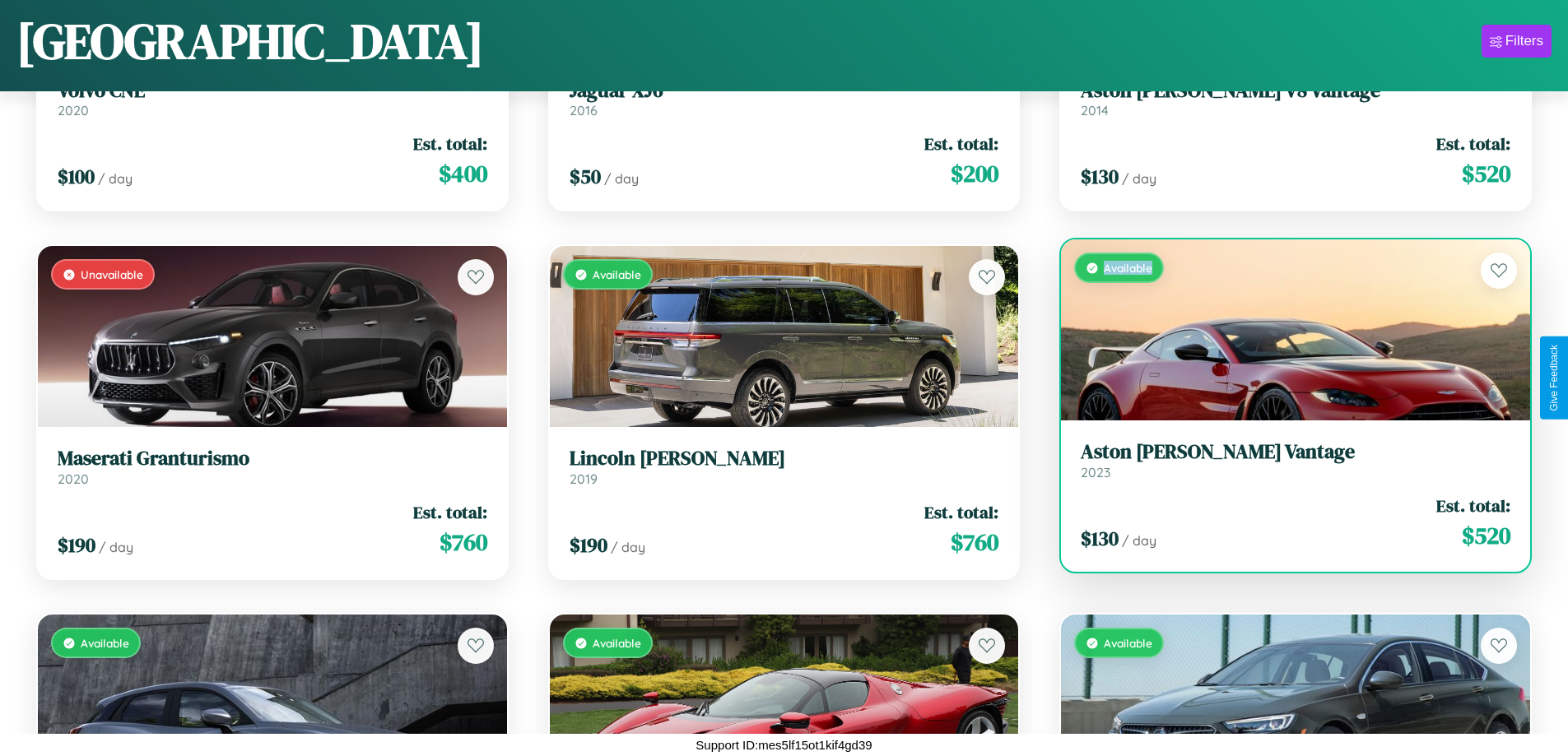
click at [1285, 330] on div "Available" at bounding box center [1296, 329] width 469 height 181
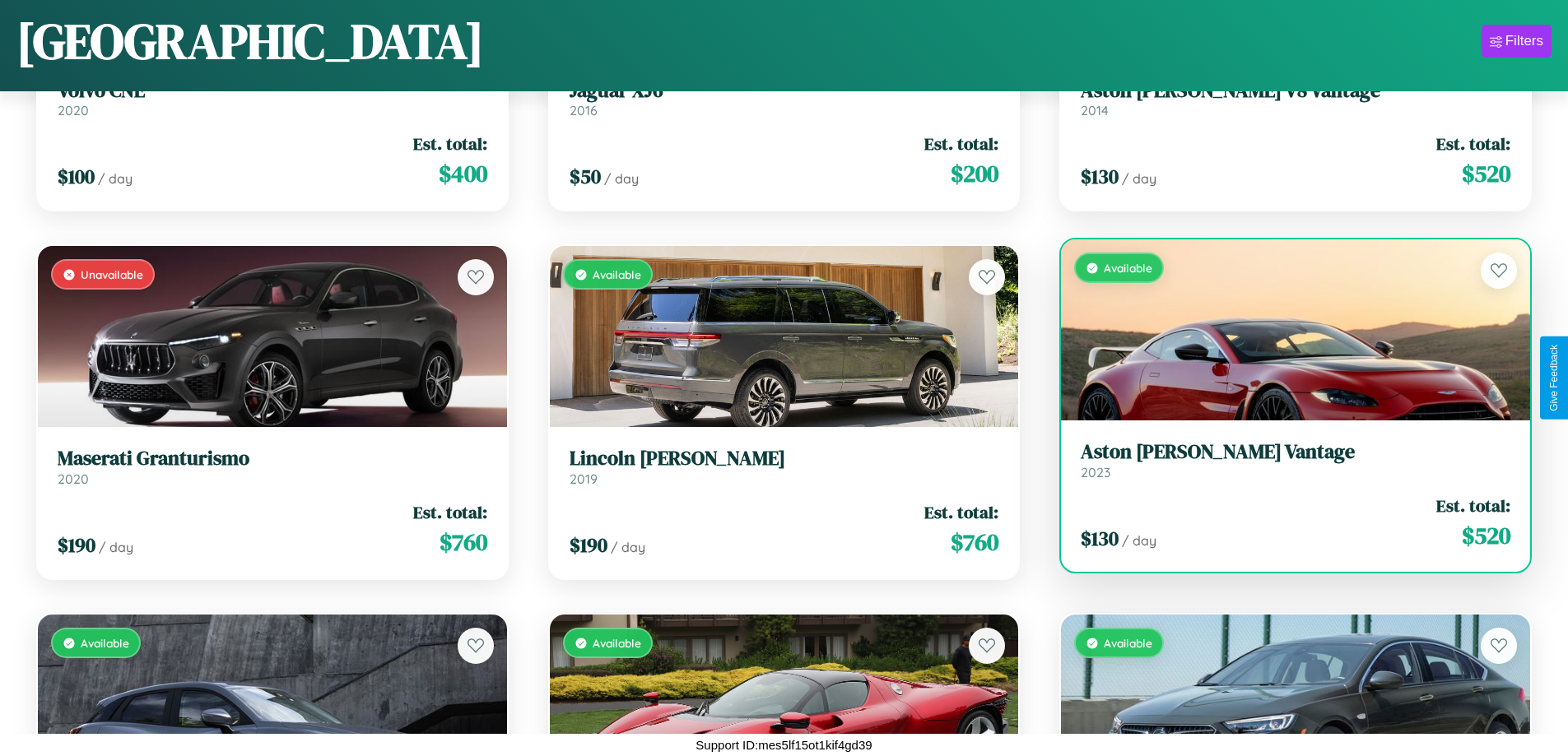
click at [1285, 460] on h3 "Aston [PERSON_NAME] Vantage" at bounding box center [1296, 452] width 430 height 24
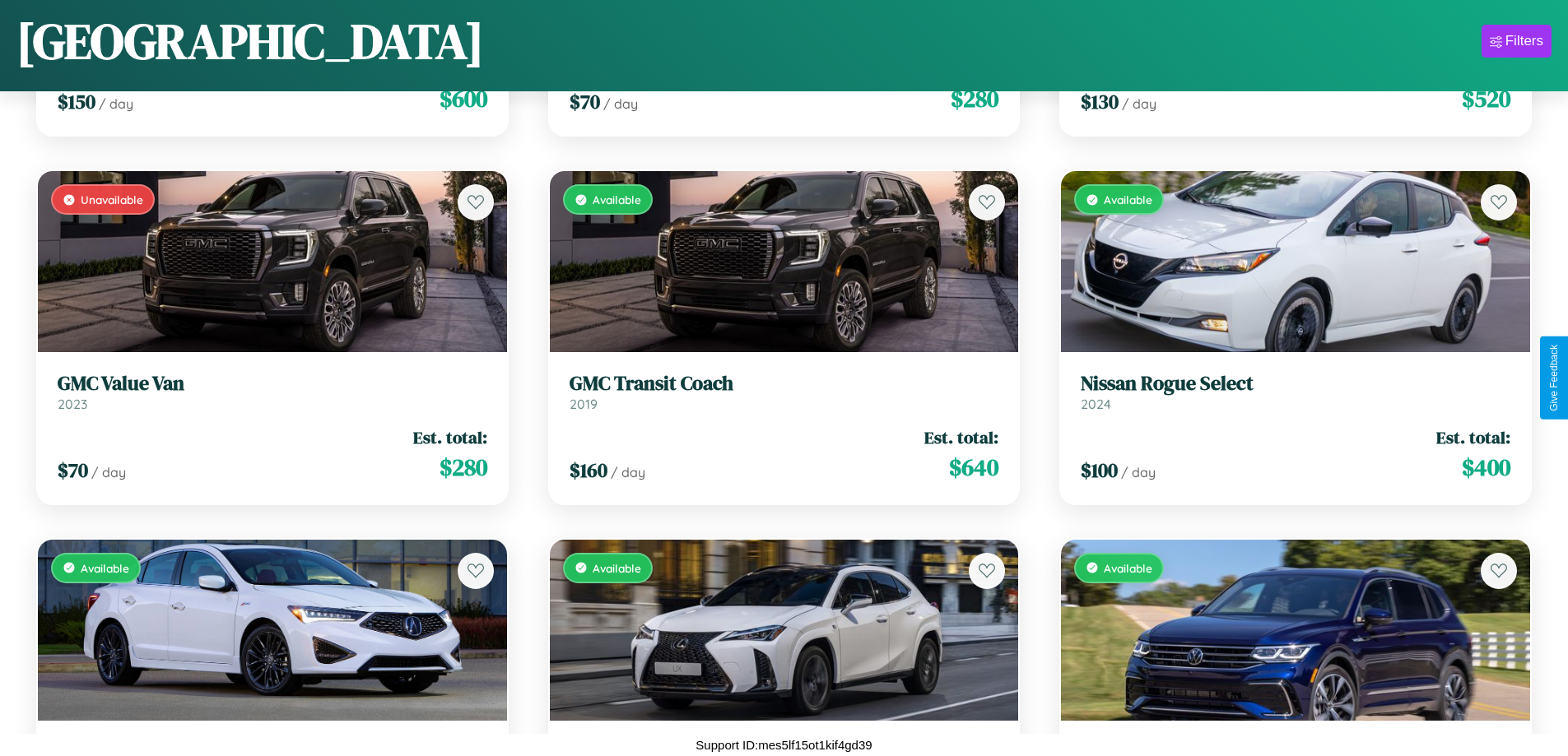
scroll to position [10914, 0]
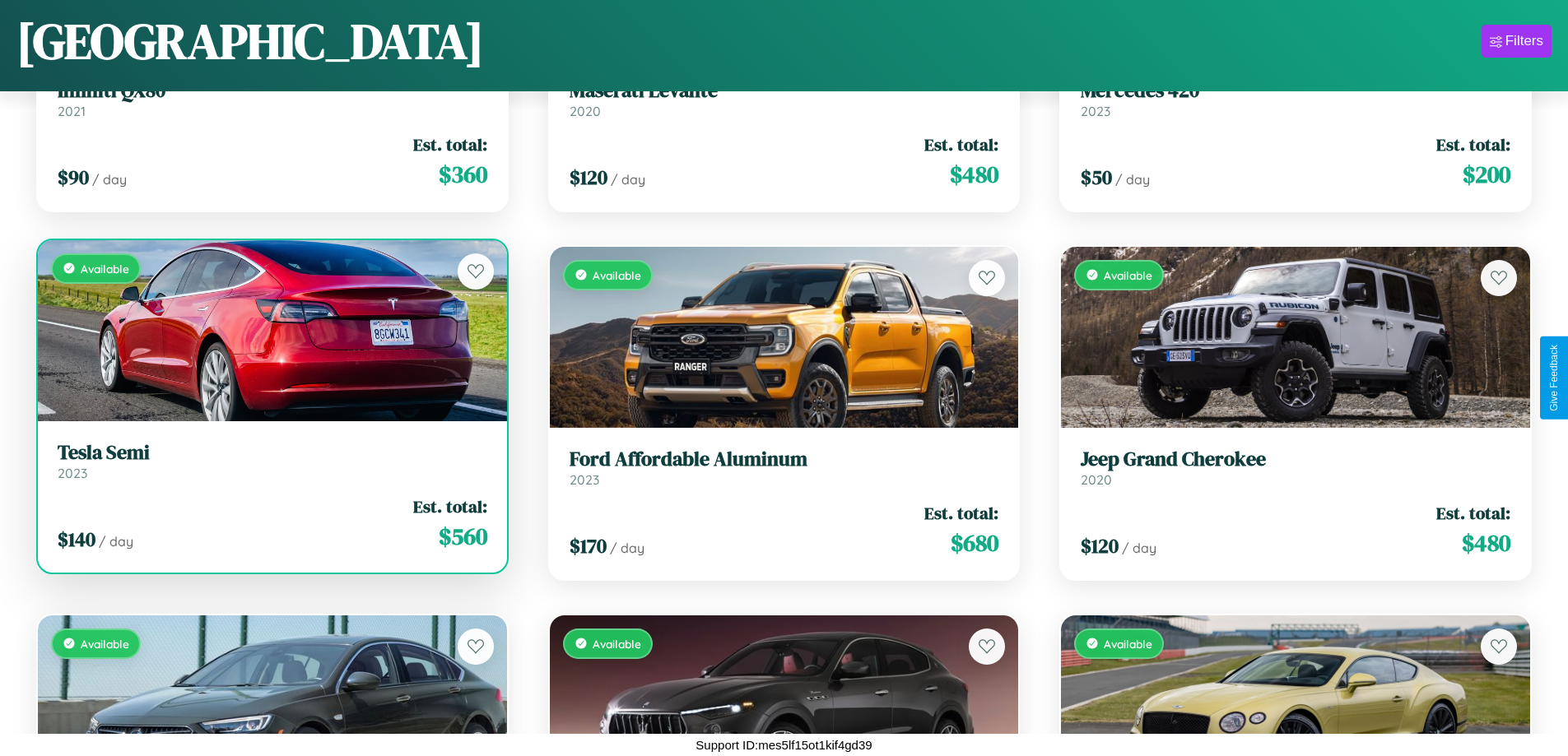
click at [270, 464] on link "Tesla Semi 2023" at bounding box center [272, 461] width 430 height 40
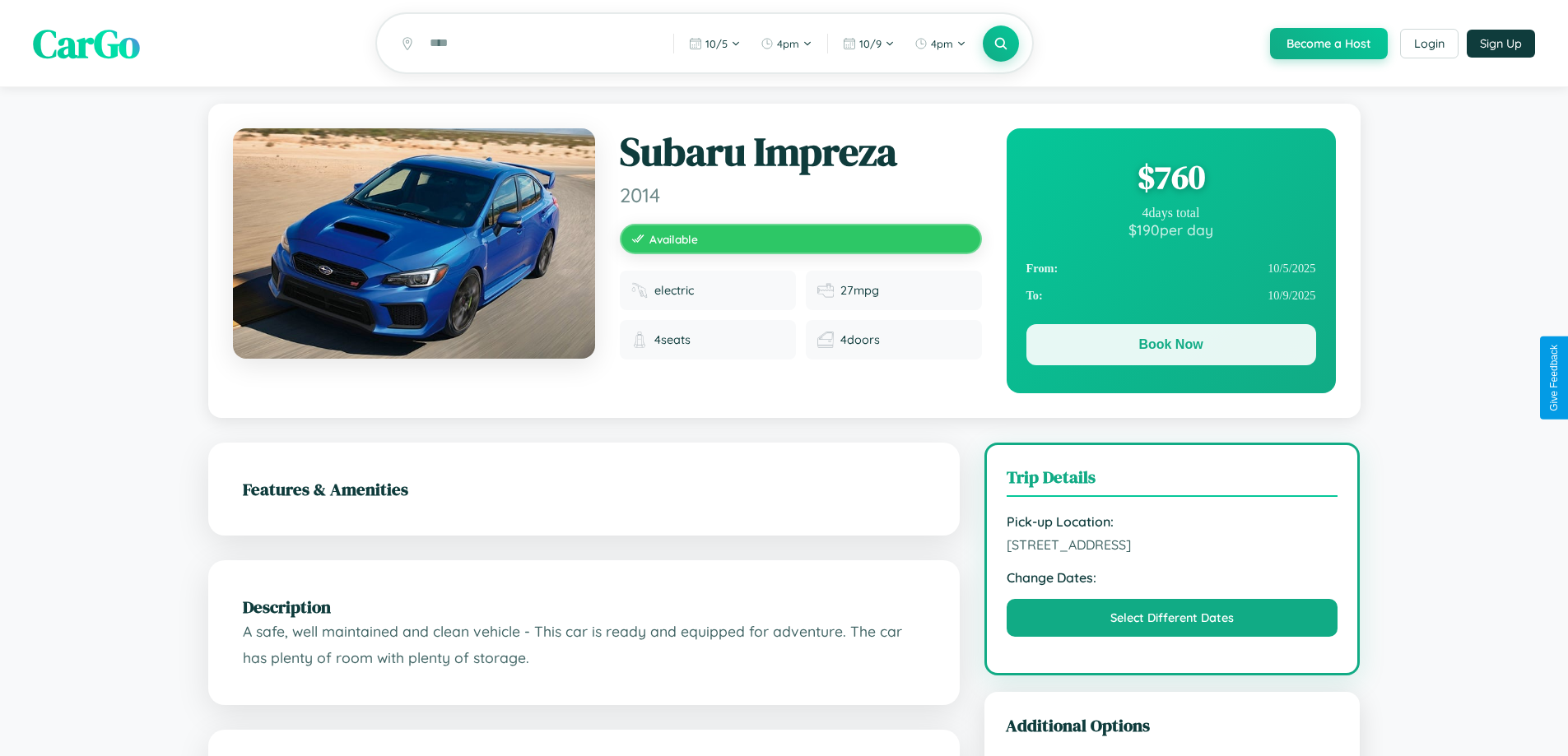
click at [1170, 347] on button "Book Now" at bounding box center [1170, 344] width 289 height 41
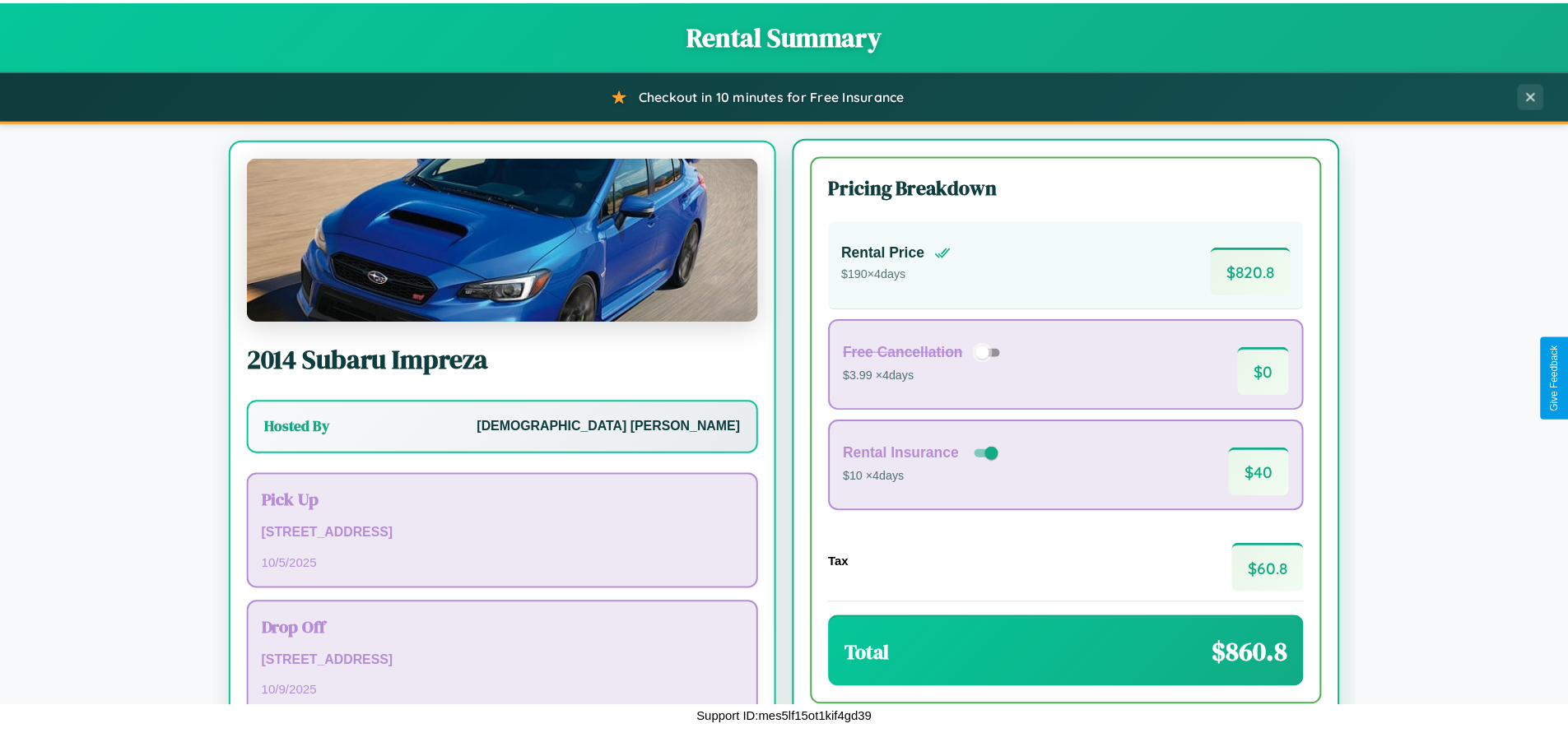
scroll to position [77, 0]
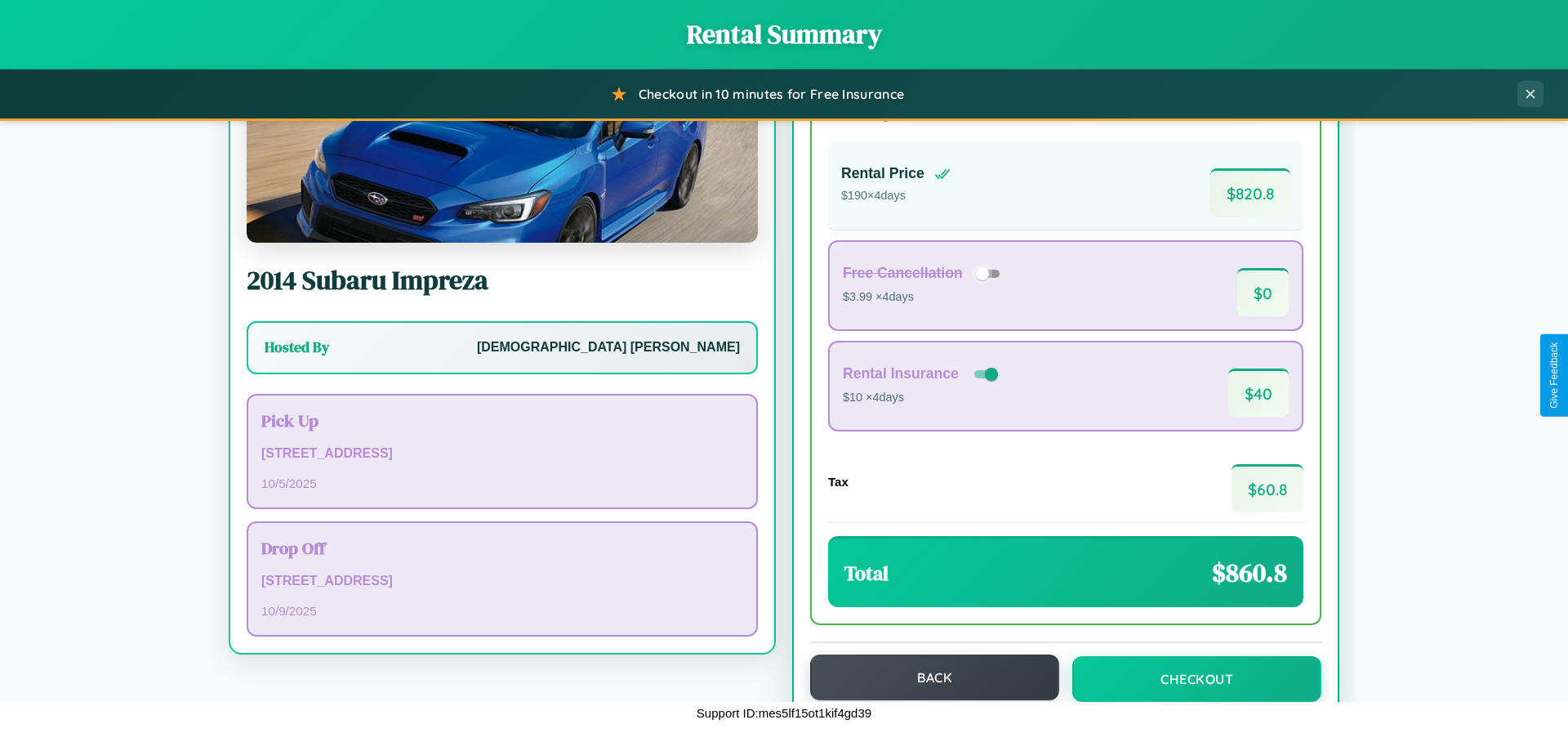
click at [927, 678] on button "Back" at bounding box center [934, 678] width 250 height 46
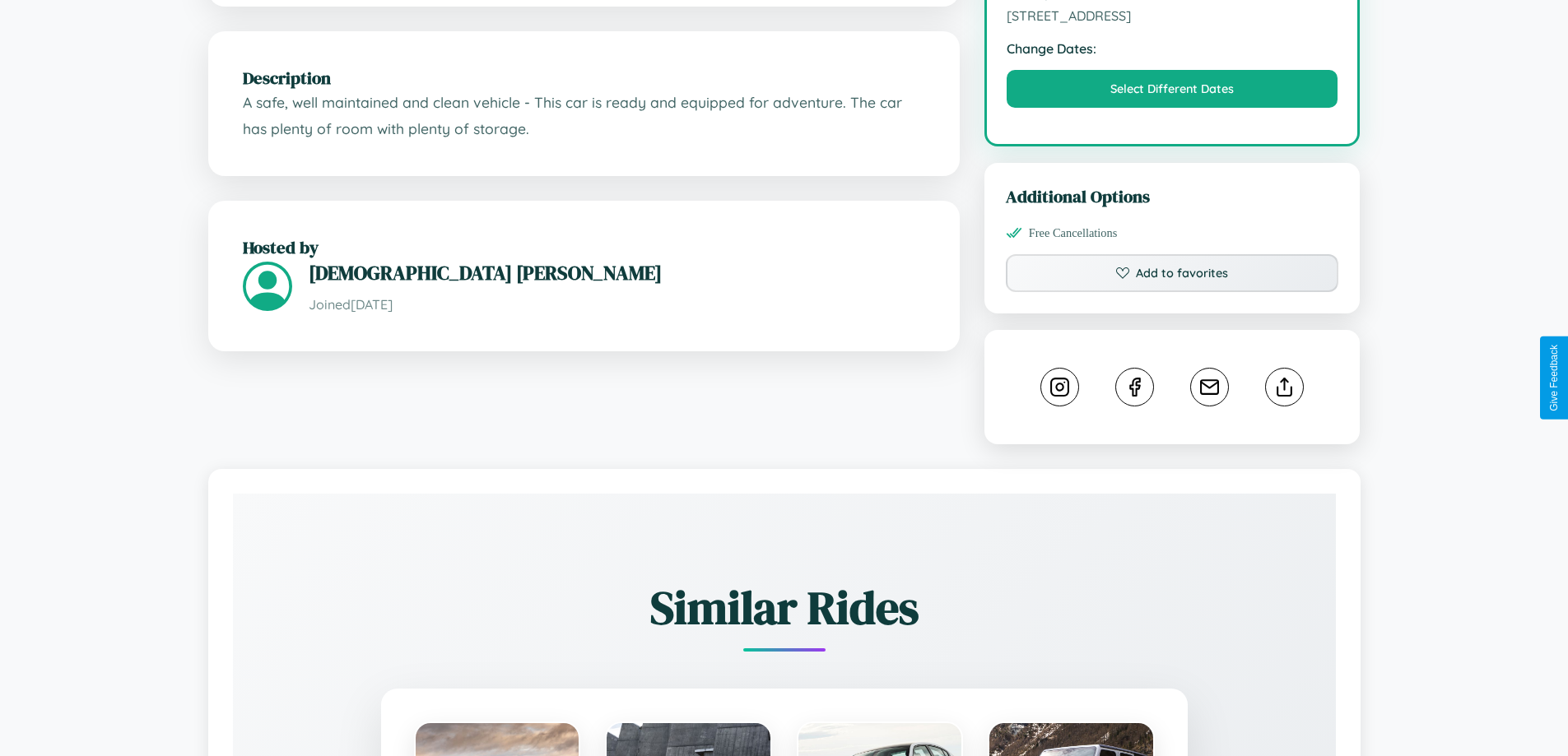
scroll to position [541, 0]
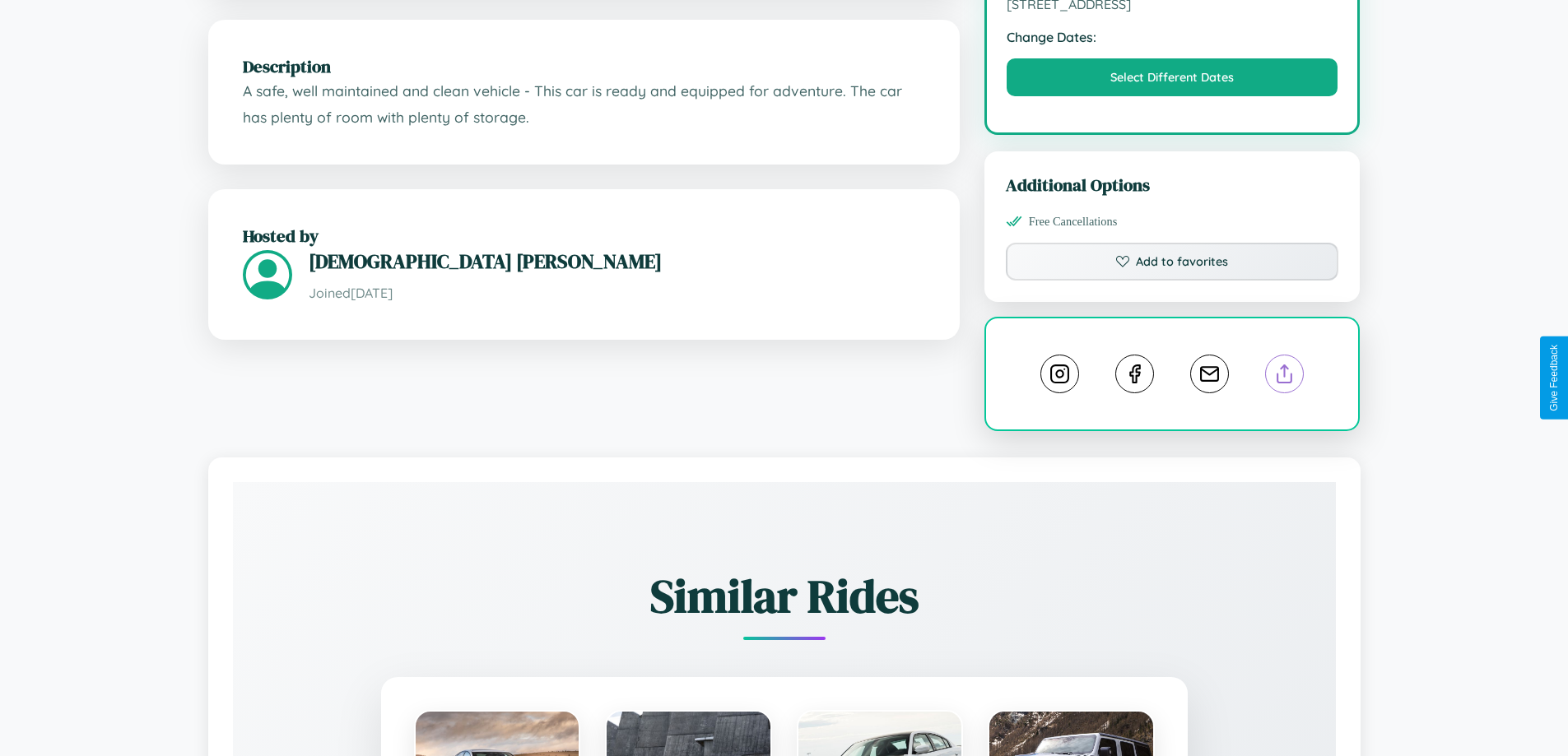
click at [1285, 377] on line at bounding box center [1285, 371] width 0 height 11
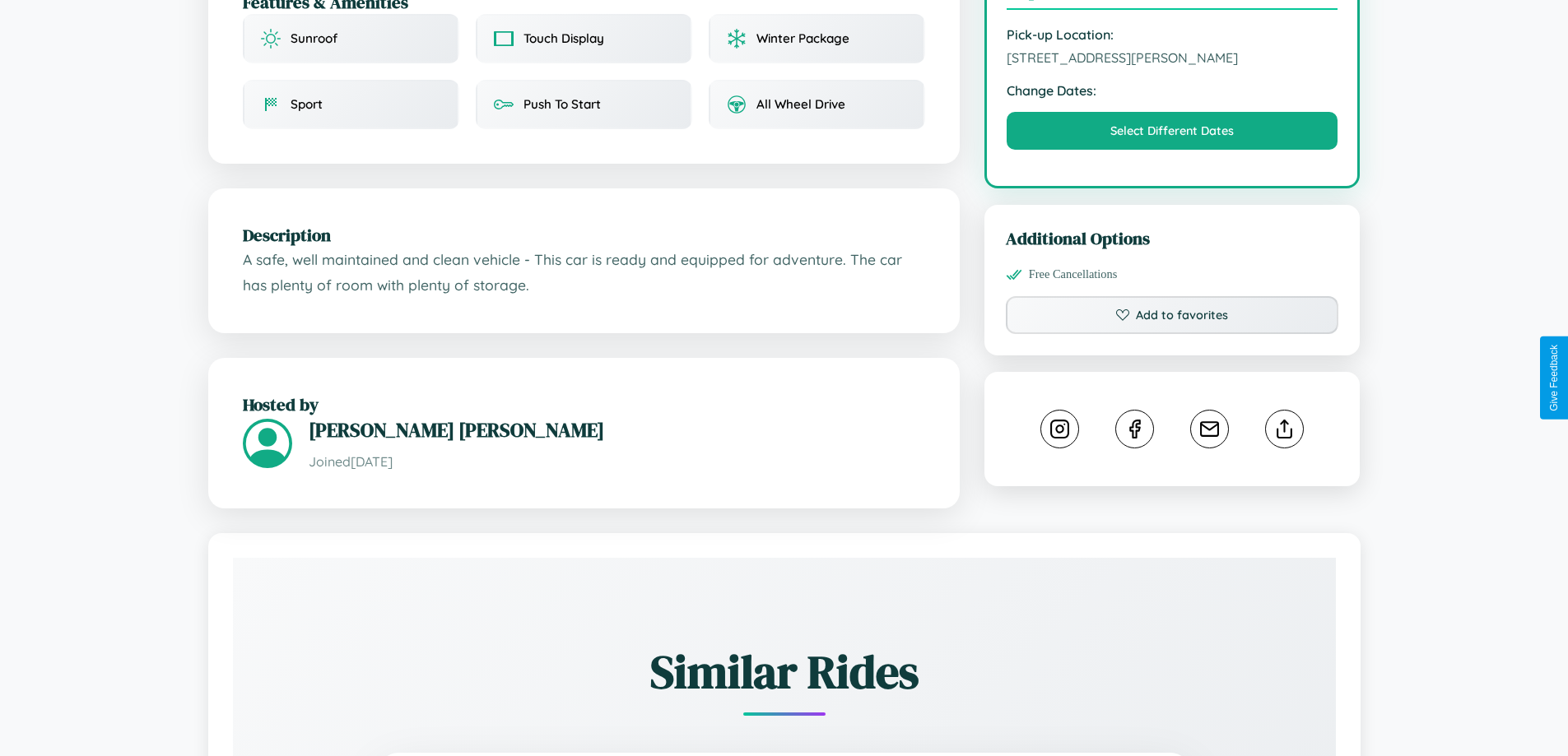
scroll to position [554, 0]
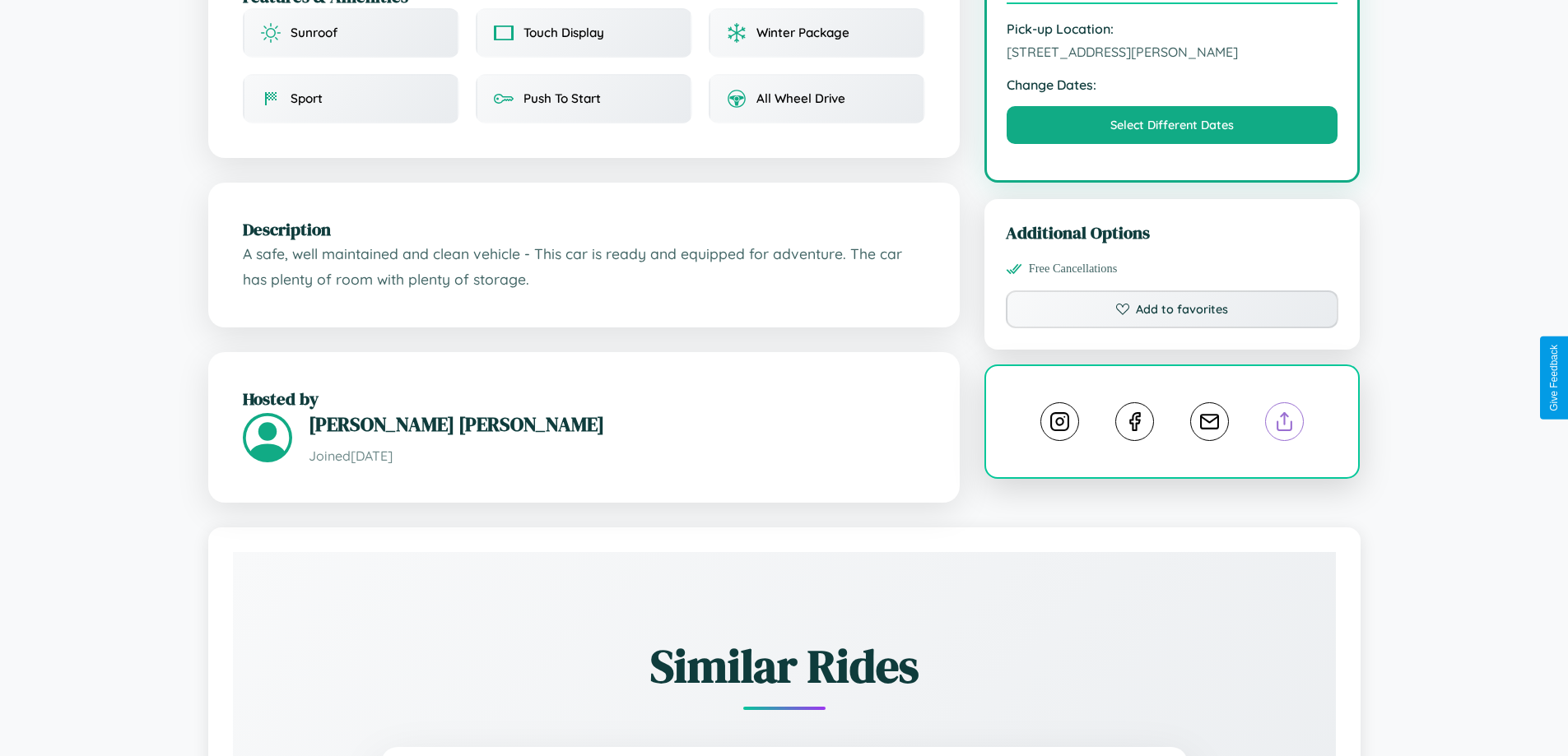
click at [1285, 413] on line at bounding box center [1285, 418] width 0 height 11
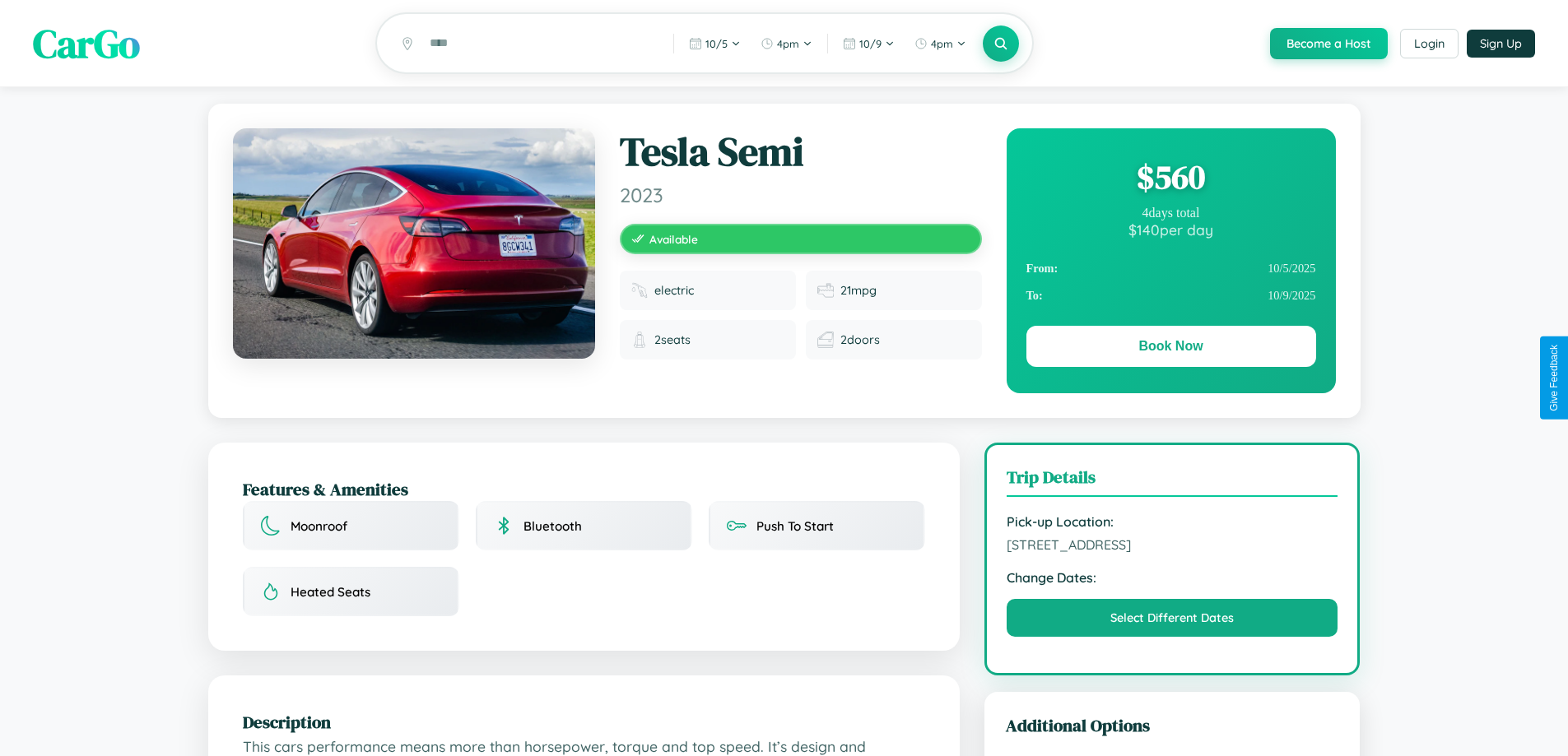
scroll to position [170, 0]
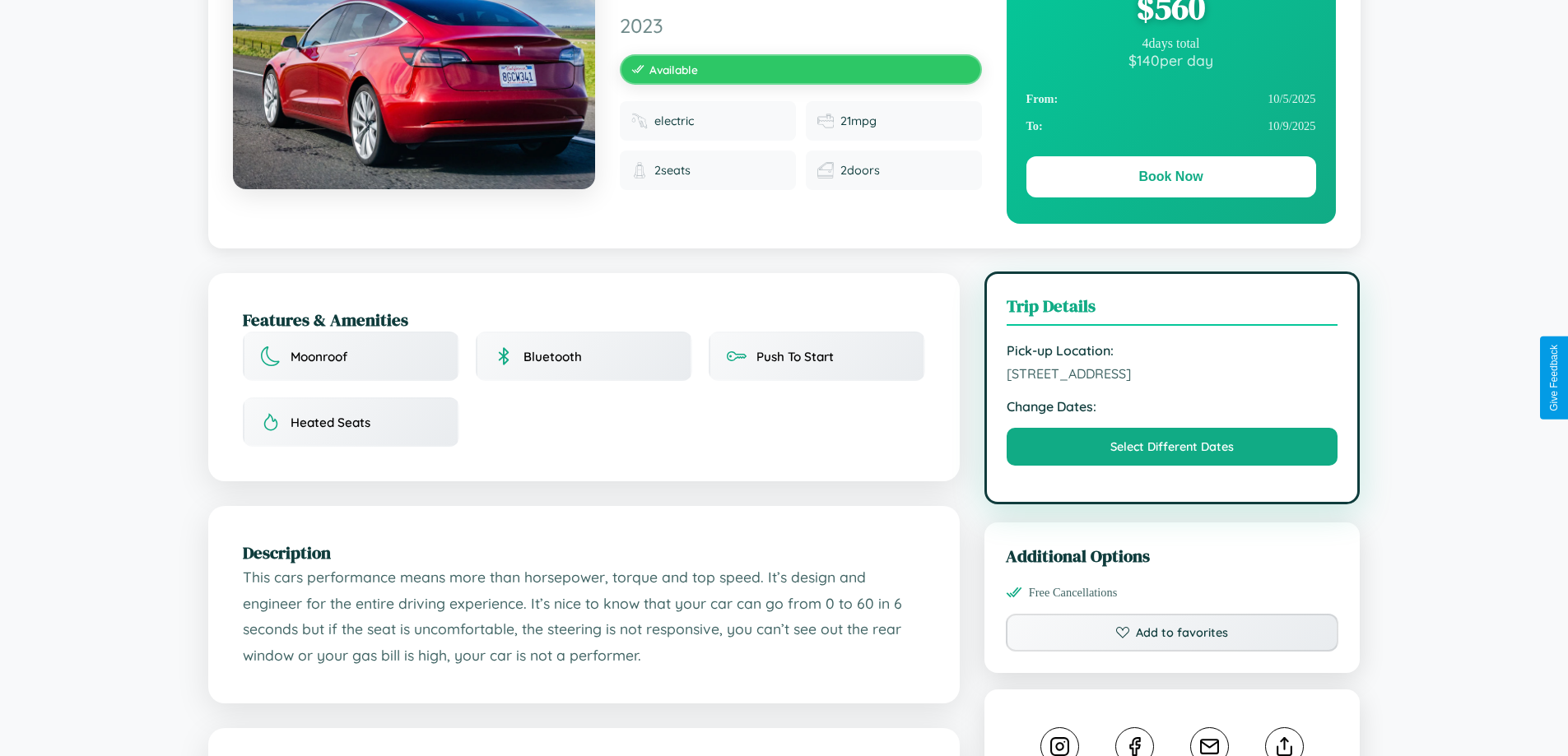
click at [1172, 377] on span "6997 Union Street London 75912 United Kingdom" at bounding box center [1173, 373] width 332 height 16
click at [1172, 376] on span "6997 Union Street London 75912 United Kingdom" at bounding box center [1173, 373] width 332 height 16
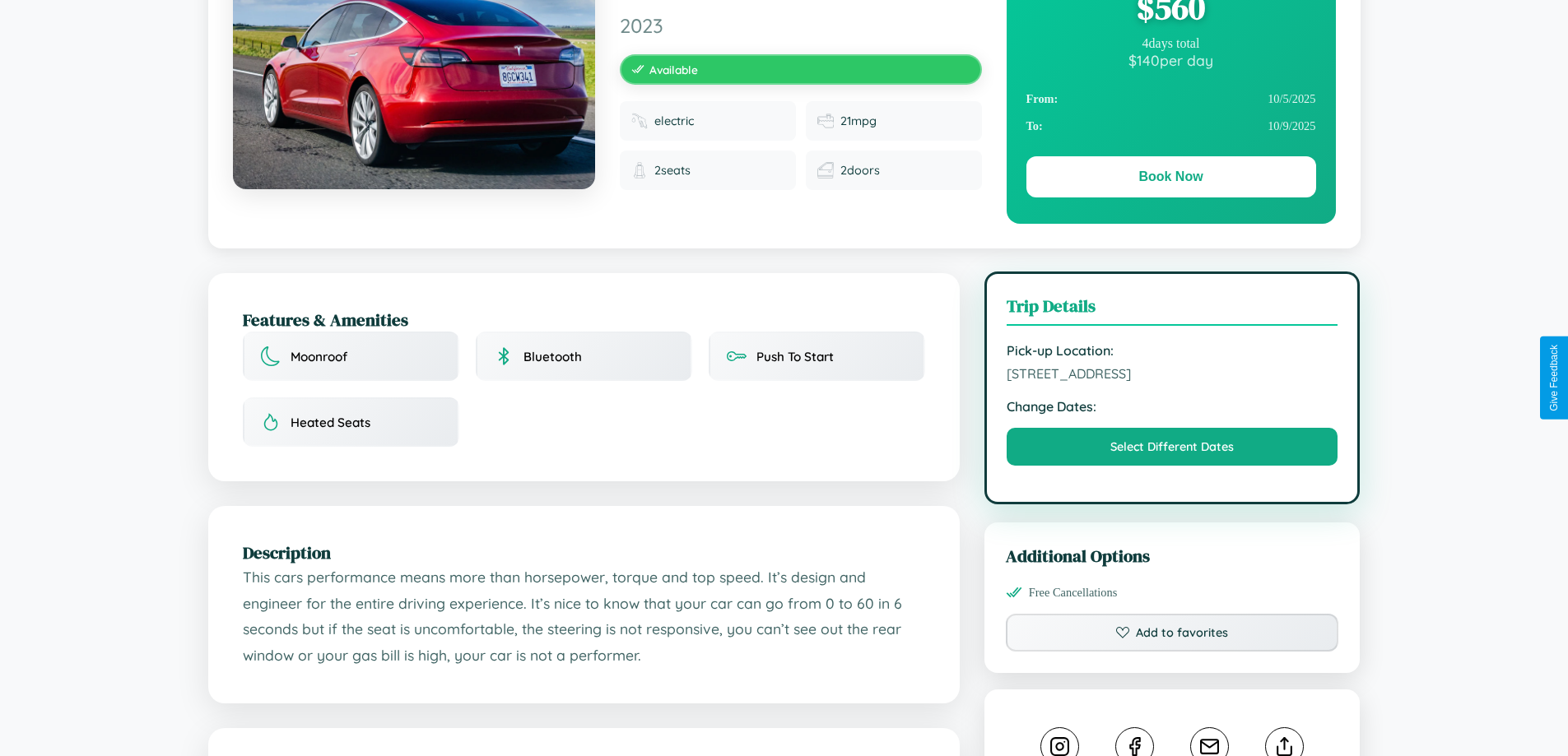
click at [1172, 376] on span "6997 Union Street London 75912 United Kingdom" at bounding box center [1173, 373] width 332 height 16
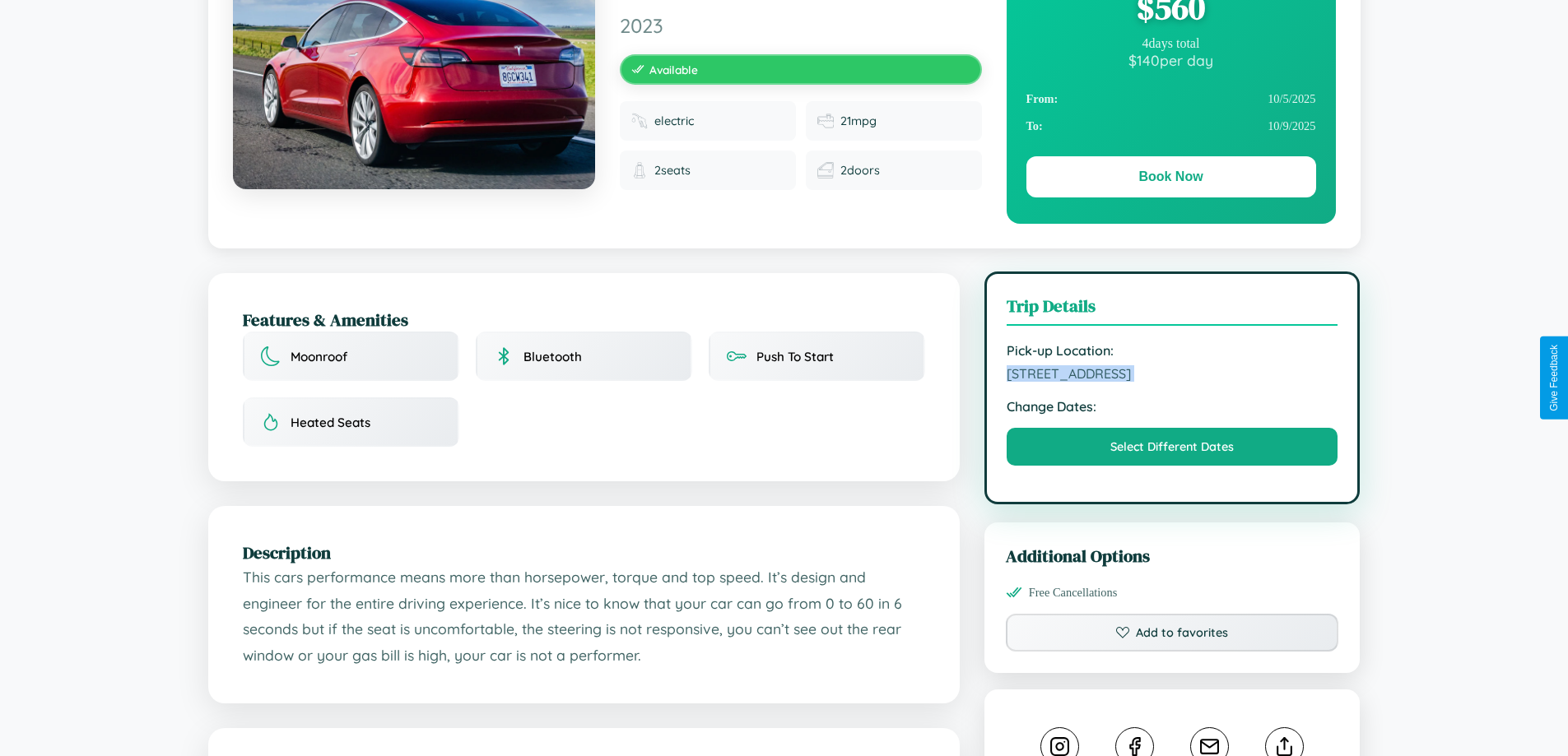
click at [1172, 376] on span "6997 Union Street London 75912 United Kingdom" at bounding box center [1173, 373] width 332 height 16
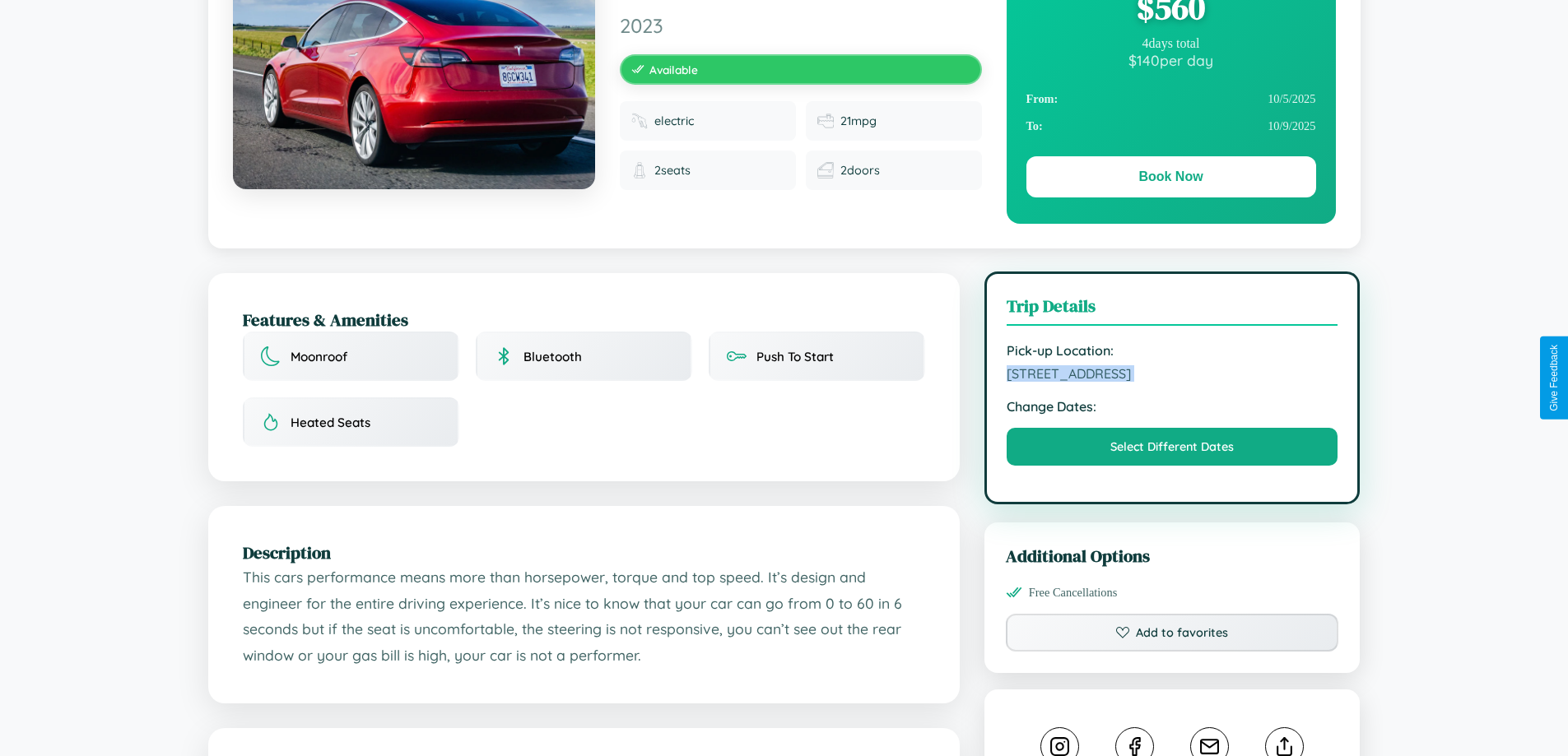
click at [1172, 376] on span "6997 Union Street London 75912 United Kingdom" at bounding box center [1173, 373] width 332 height 16
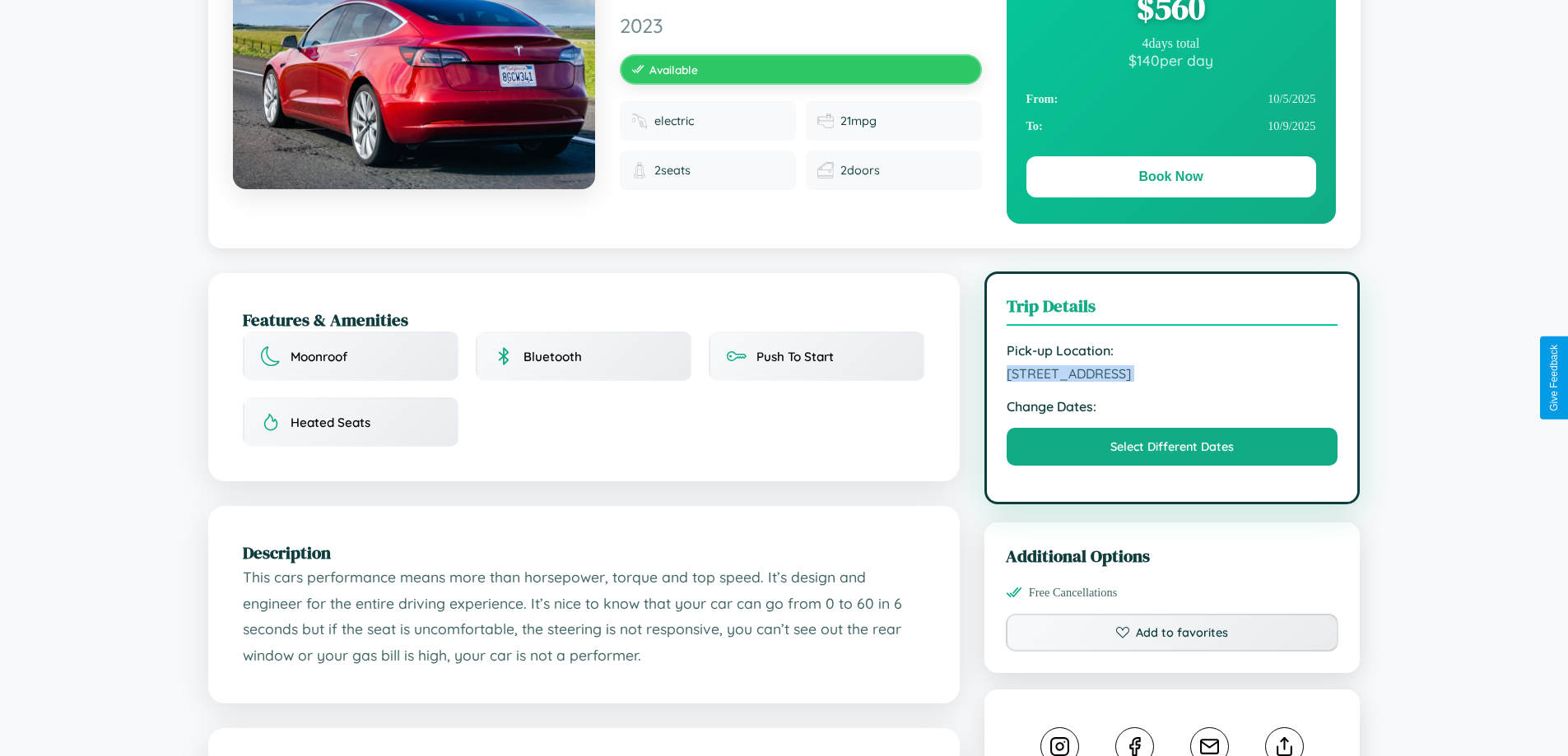
click at [1172, 376] on span "6997 Union Street London 75912 United Kingdom" at bounding box center [1173, 373] width 332 height 16
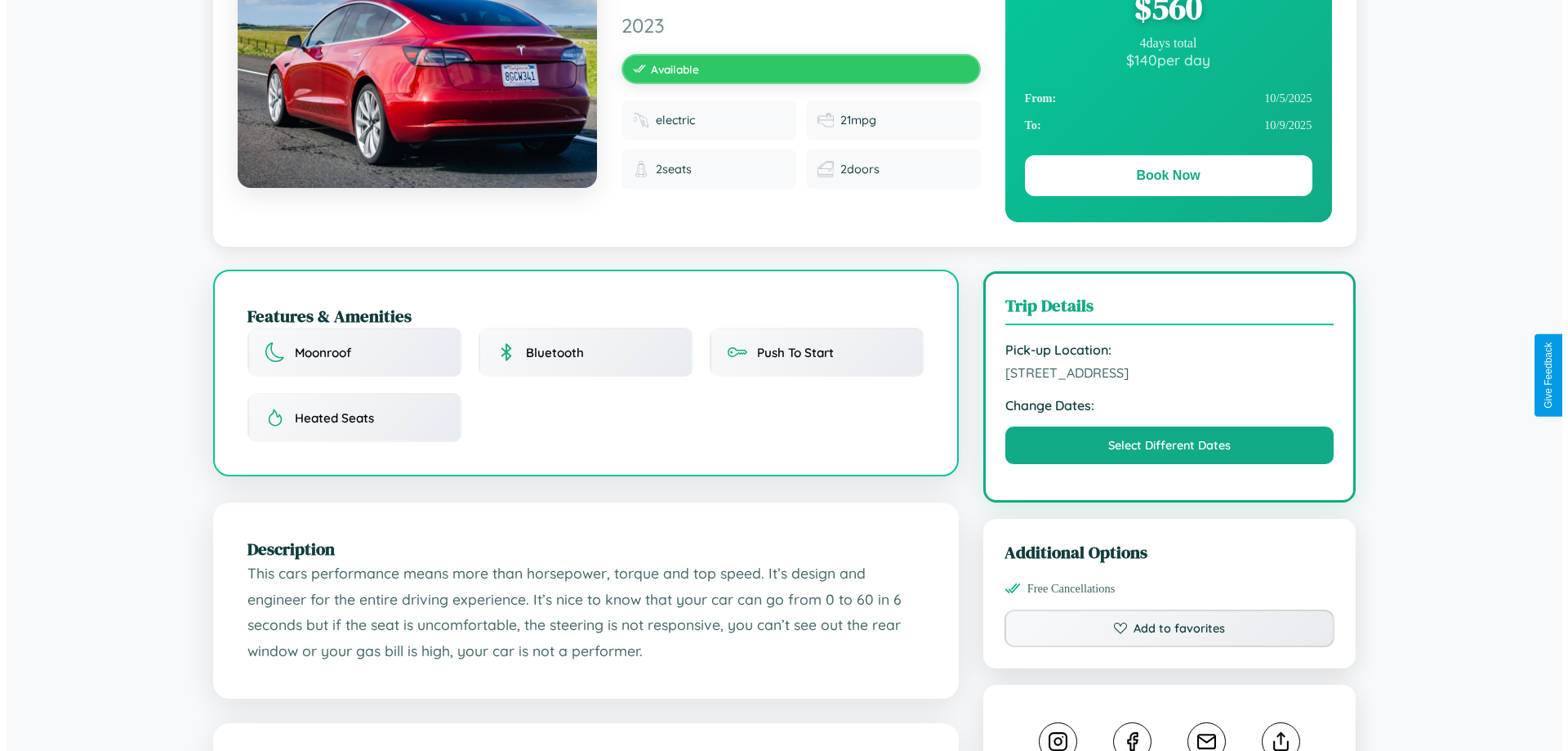
scroll to position [0, 0]
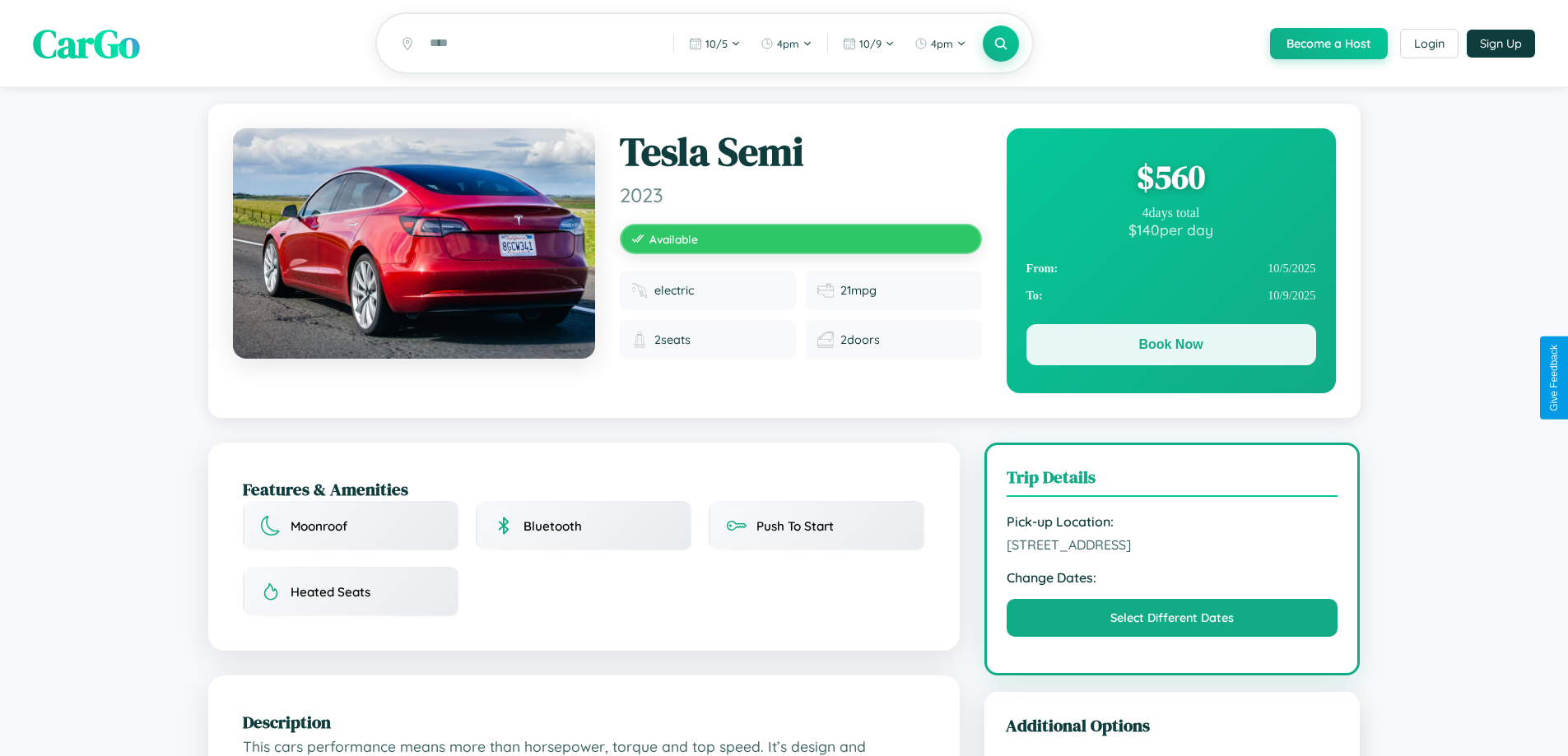
click at [1170, 349] on button "Book Now" at bounding box center [1170, 344] width 289 height 41
